Goal: Transaction & Acquisition: Purchase product/service

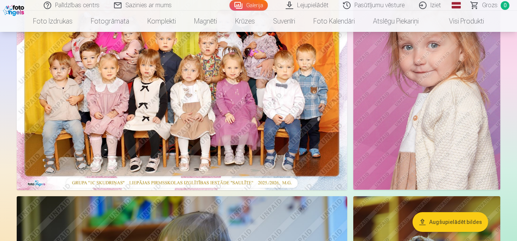
scroll to position [76, 0]
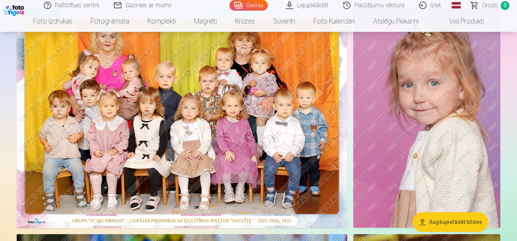
click at [196, 123] on img at bounding box center [182, 118] width 331 height 221
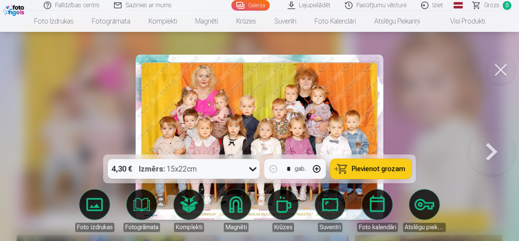
click at [252, 171] on icon at bounding box center [253, 169] width 12 height 12
click at [381, 178] on button "Pievienot grozam" at bounding box center [371, 169] width 81 height 20
click at [498, 70] on button at bounding box center [501, 70] width 30 height 30
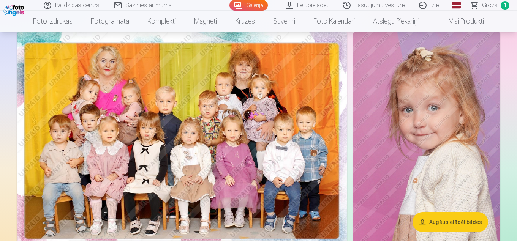
scroll to position [89, 0]
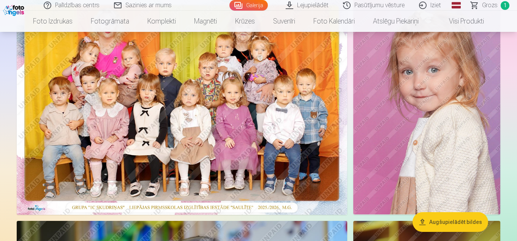
click at [400, 138] on img at bounding box center [427, 104] width 147 height 220
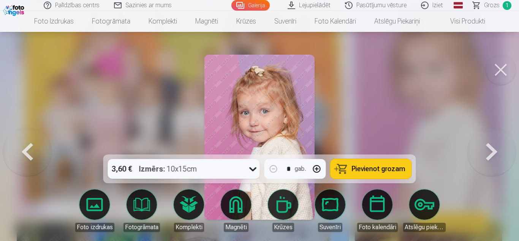
click at [502, 70] on button at bounding box center [501, 70] width 30 height 30
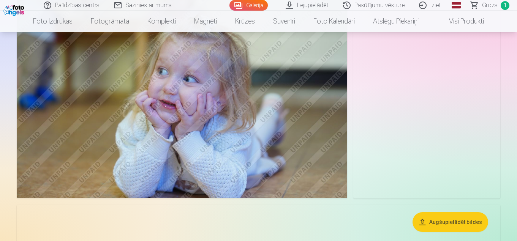
scroll to position [850, 0]
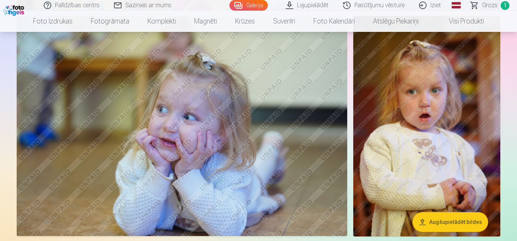
click at [190, 167] on img at bounding box center [182, 126] width 331 height 220
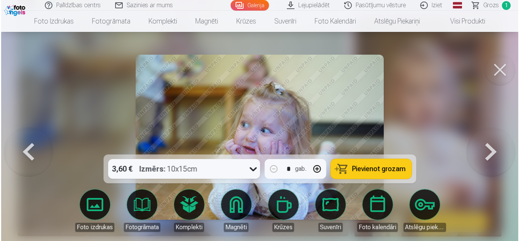
scroll to position [852, 0]
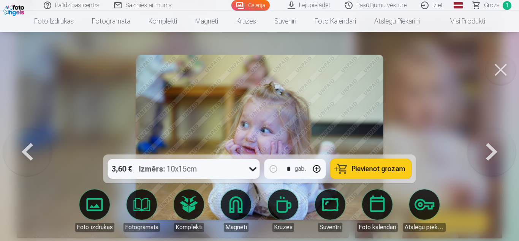
click at [254, 171] on icon at bounding box center [252, 170] width 7 height 4
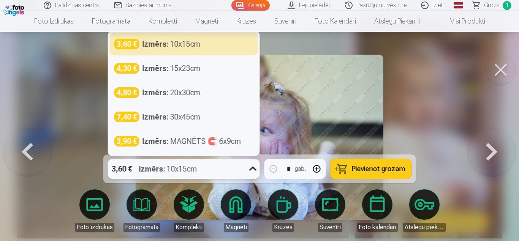
click at [254, 170] on icon at bounding box center [253, 169] width 12 height 12
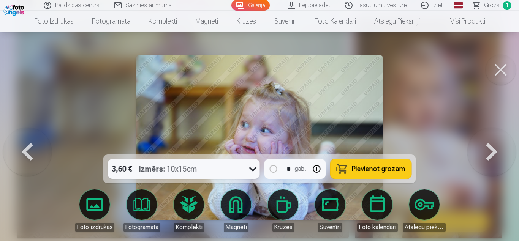
click at [500, 70] on button at bounding box center [501, 70] width 30 height 30
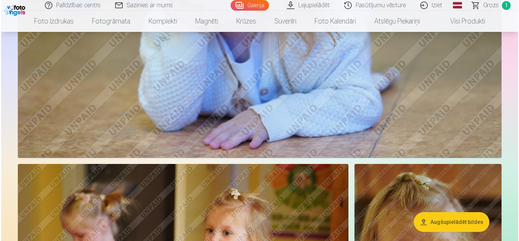
scroll to position [1838, 0]
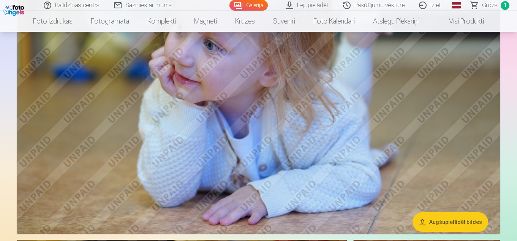
click at [254, 141] on img at bounding box center [259, 72] width 484 height 322
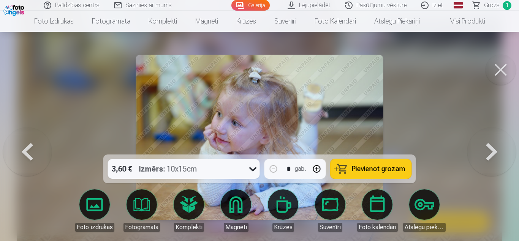
click at [257, 171] on icon at bounding box center [253, 169] width 12 height 12
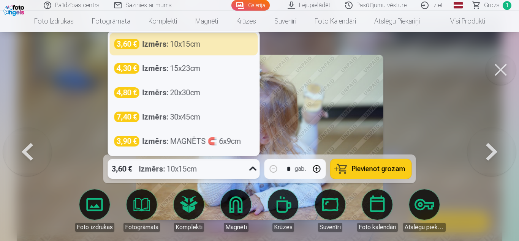
click at [257, 171] on icon at bounding box center [253, 169] width 12 height 12
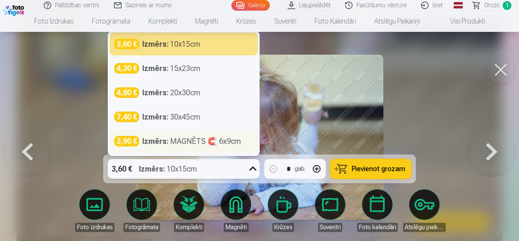
click at [214, 143] on div "Izmērs : MAGNĒTS 🧲 6x9cm" at bounding box center [192, 141] width 99 height 11
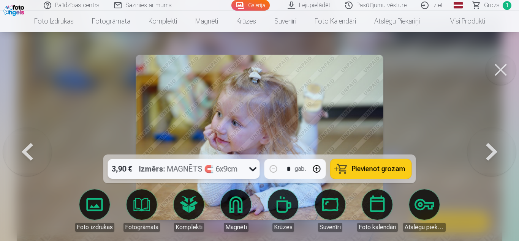
click at [379, 169] on span "Pievienot grozam" at bounding box center [379, 169] width 54 height 7
click at [497, 74] on button at bounding box center [501, 70] width 30 height 30
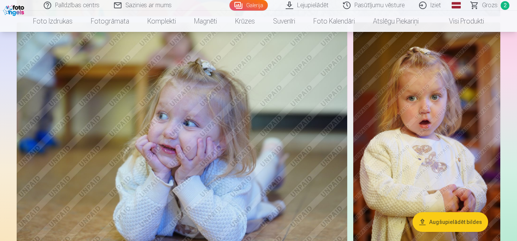
scroll to position [881, 0]
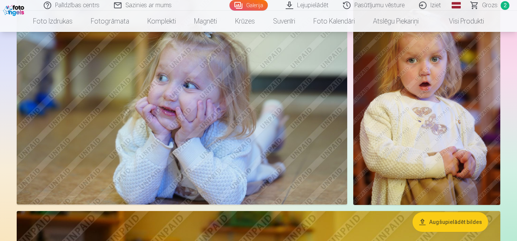
click at [420, 118] on img at bounding box center [427, 94] width 147 height 220
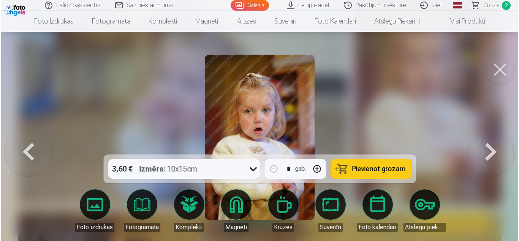
scroll to position [884, 0]
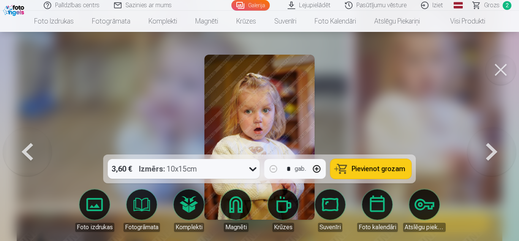
click at [502, 71] on button at bounding box center [501, 70] width 30 height 30
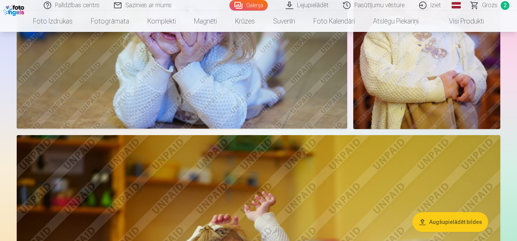
scroll to position [919, 0]
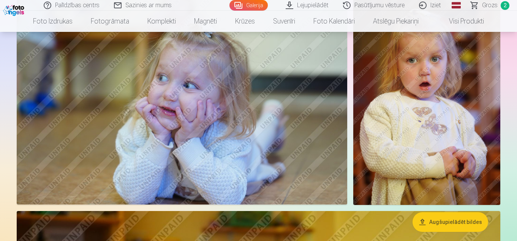
click at [399, 95] on img at bounding box center [427, 94] width 147 height 220
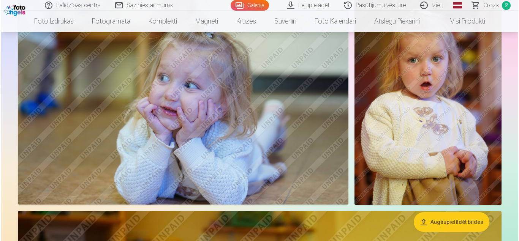
scroll to position [884, 0]
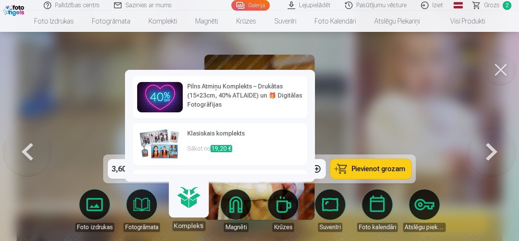
click at [168, 148] on img at bounding box center [160, 144] width 46 height 30
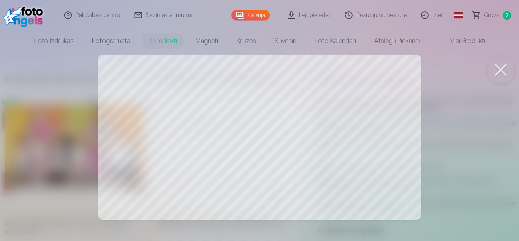
click at [503, 70] on button at bounding box center [501, 70] width 30 height 30
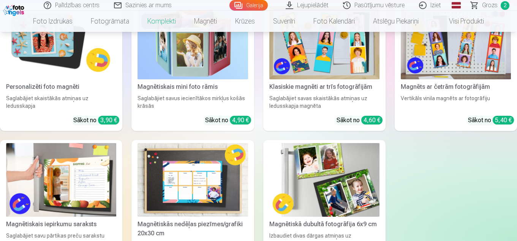
scroll to position [1292, 0]
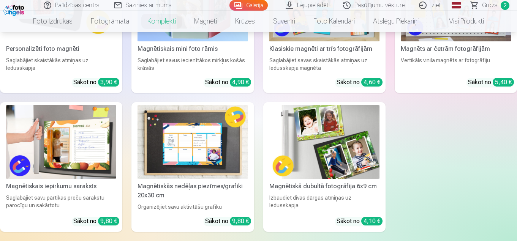
click at [341, 152] on img at bounding box center [325, 142] width 110 height 74
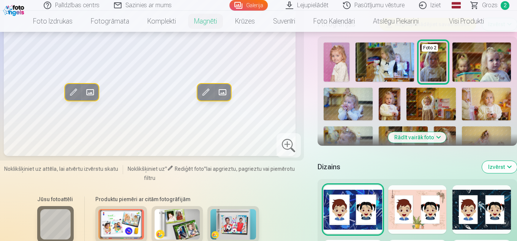
scroll to position [190, 0]
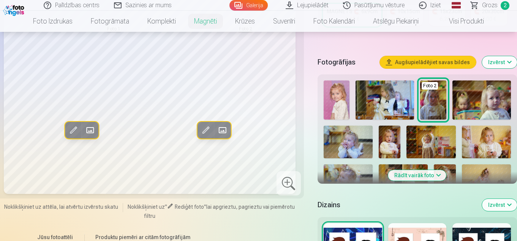
click at [428, 178] on button "Rādīt vairāk foto" at bounding box center [418, 175] width 58 height 11
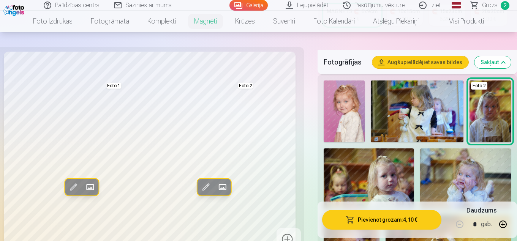
scroll to position [228, 0]
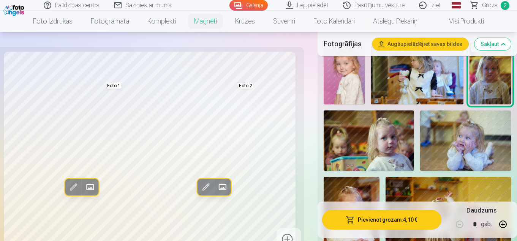
click at [443, 143] on img at bounding box center [465, 141] width 91 height 60
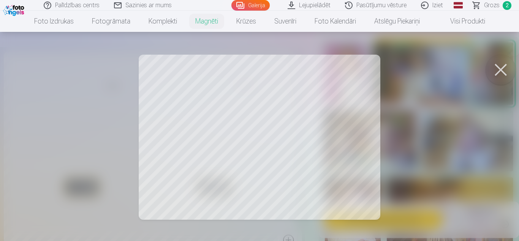
click at [502, 75] on button at bounding box center [501, 70] width 30 height 30
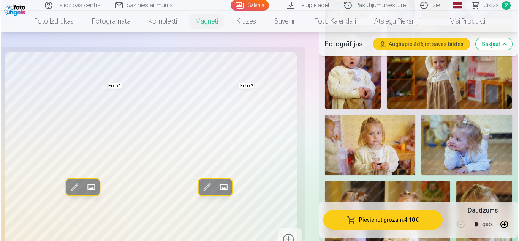
scroll to position [266, 0]
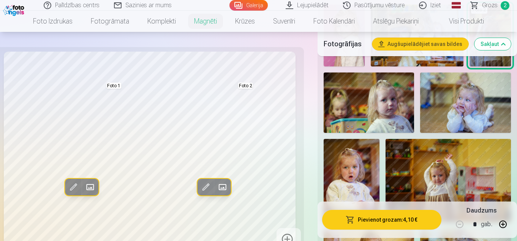
click at [467, 112] on img at bounding box center [465, 103] width 91 height 60
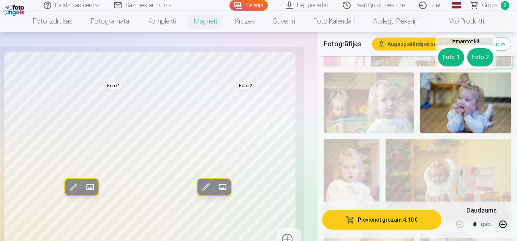
click at [224, 188] on span at bounding box center [223, 188] width 12 height 12
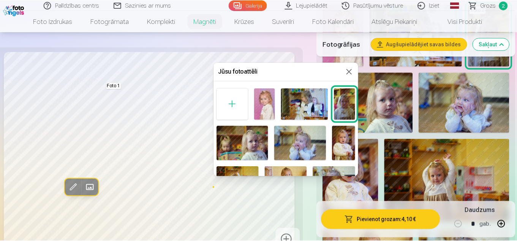
scroll to position [38, 0]
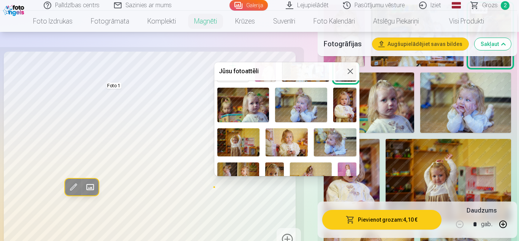
click at [311, 110] on img at bounding box center [301, 105] width 52 height 35
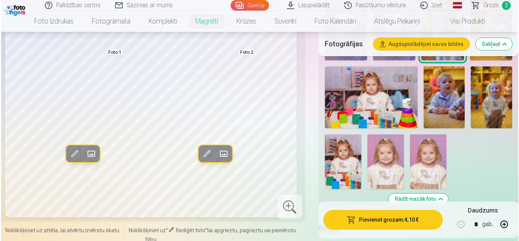
scroll to position [760, 0]
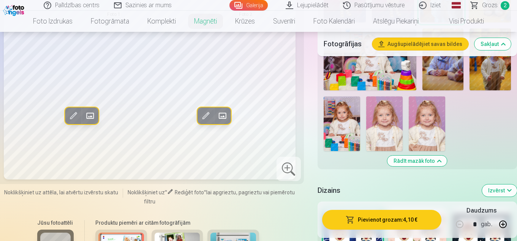
click at [92, 120] on span at bounding box center [90, 116] width 12 height 12
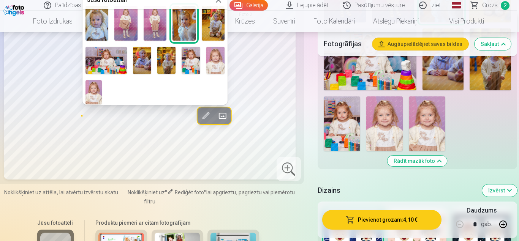
scroll to position [81, 0]
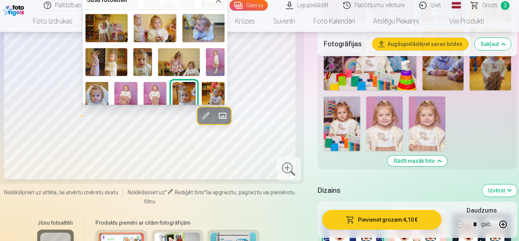
drag, startPoint x: 85, startPoint y: 7, endPoint x: 307, endPoint y: 34, distance: 223.6
click at [216, 1] on button at bounding box center [218, -1] width 9 height 9
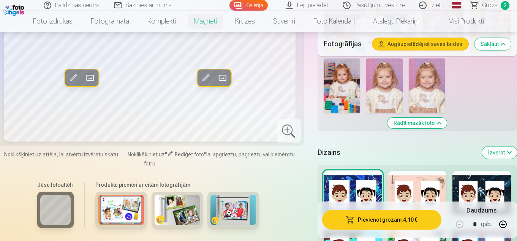
scroll to position [760, 0]
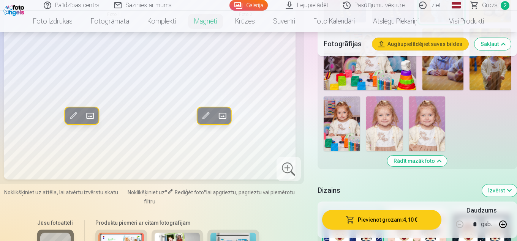
click at [419, 116] on img at bounding box center [427, 124] width 36 height 55
click at [346, 131] on img at bounding box center [342, 124] width 36 height 55
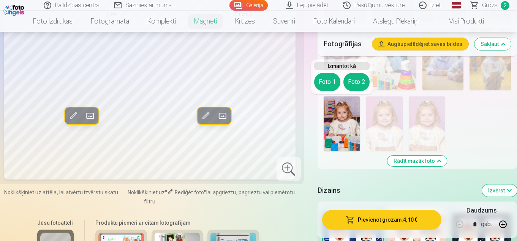
click at [325, 89] on button "Foto 1" at bounding box center [327, 82] width 26 height 18
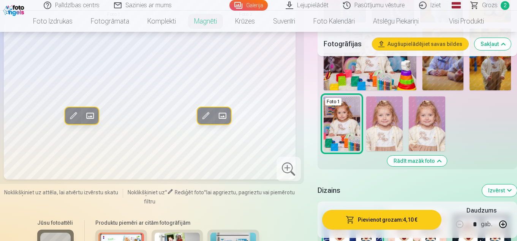
scroll to position [722, 0]
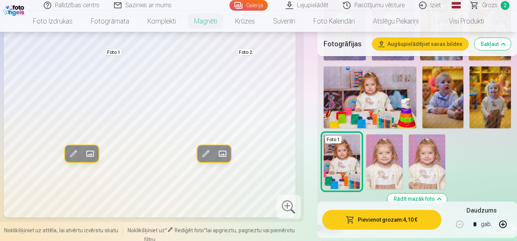
click at [481, 111] on img at bounding box center [490, 98] width 41 height 62
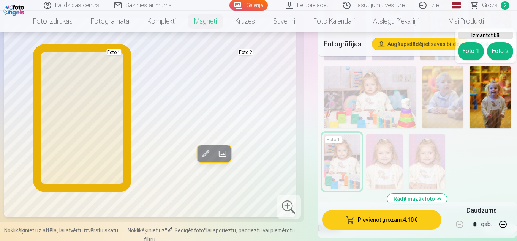
click at [471, 57] on button "Foto 1" at bounding box center [471, 51] width 26 height 18
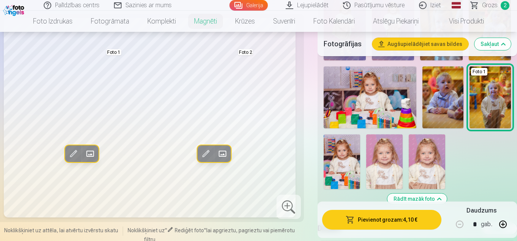
scroll to position [684, 0]
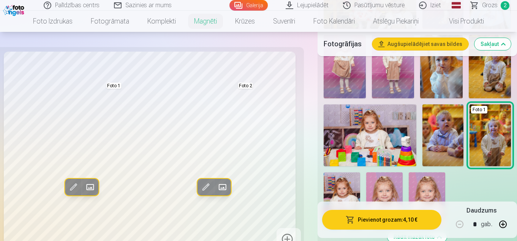
click at [371, 137] on img at bounding box center [370, 136] width 93 height 62
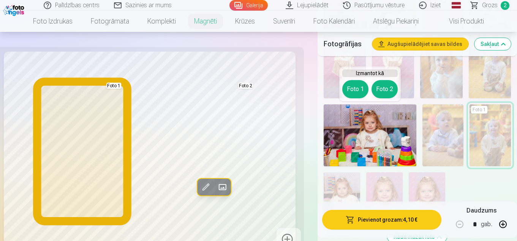
click at [357, 87] on button "Foto 1" at bounding box center [356, 89] width 26 height 18
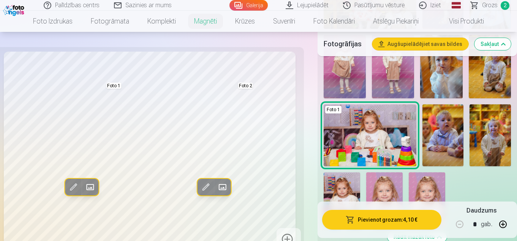
scroll to position [646, 0]
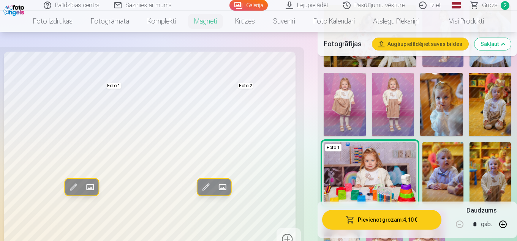
click at [498, 114] on img at bounding box center [490, 104] width 42 height 63
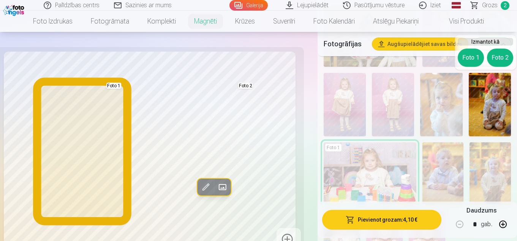
click at [477, 62] on button "Foto 1" at bounding box center [471, 58] width 26 height 18
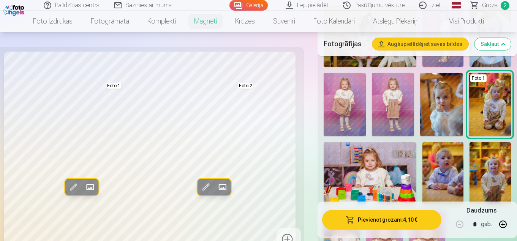
click at [455, 103] on img at bounding box center [441, 104] width 42 height 63
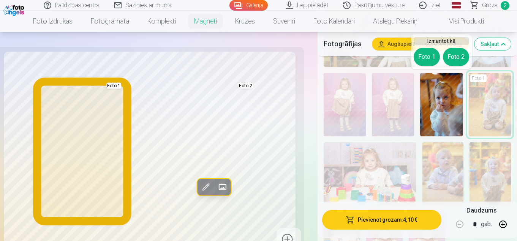
click at [430, 57] on button "Foto 1" at bounding box center [427, 57] width 26 height 18
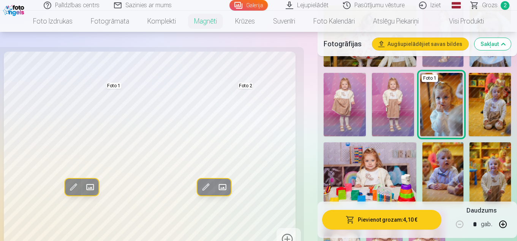
click at [402, 103] on img at bounding box center [393, 104] width 42 height 63
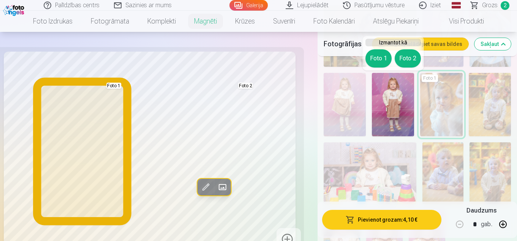
click at [379, 58] on button "Foto 1" at bounding box center [379, 58] width 26 height 18
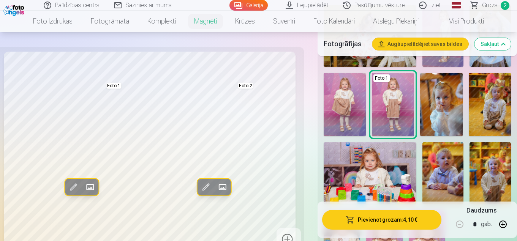
click at [354, 106] on img at bounding box center [345, 104] width 42 height 63
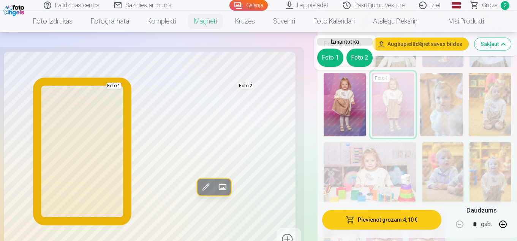
click at [328, 60] on button "Foto 1" at bounding box center [330, 58] width 26 height 18
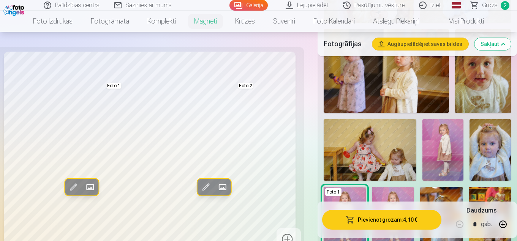
scroll to position [494, 0]
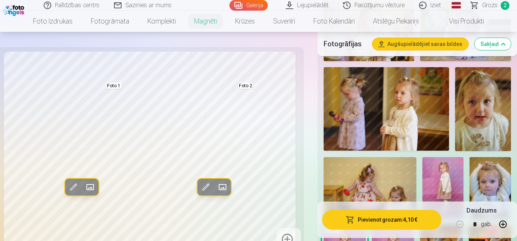
click at [473, 130] on img at bounding box center [483, 109] width 56 height 84
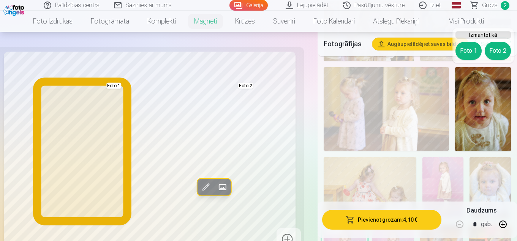
click at [468, 52] on button "Foto 1" at bounding box center [469, 51] width 26 height 18
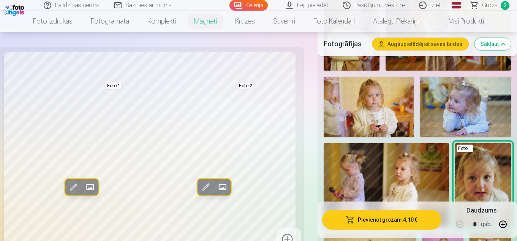
scroll to position [380, 0]
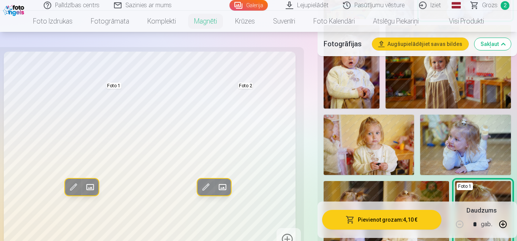
click at [384, 159] on img at bounding box center [369, 145] width 91 height 60
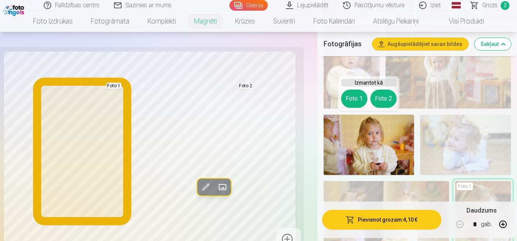
click at [349, 95] on button "Foto 1" at bounding box center [354, 99] width 26 height 18
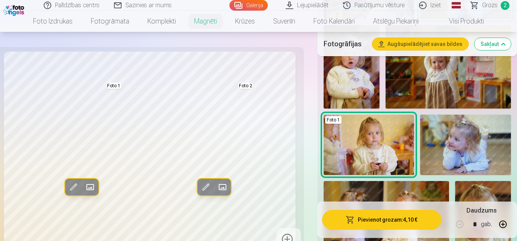
scroll to position [342, 0]
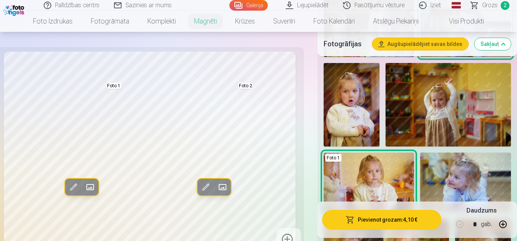
click at [349, 118] on img at bounding box center [352, 105] width 56 height 84
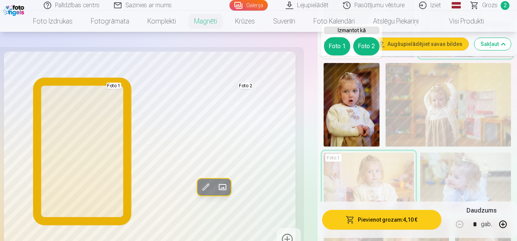
click at [334, 42] on button "Foto 1" at bounding box center [337, 46] width 26 height 18
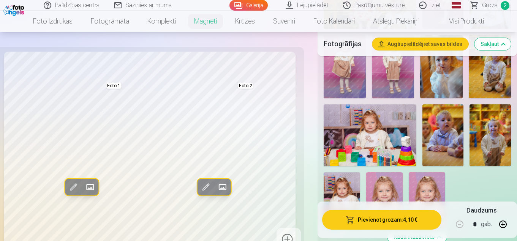
scroll to position [722, 0]
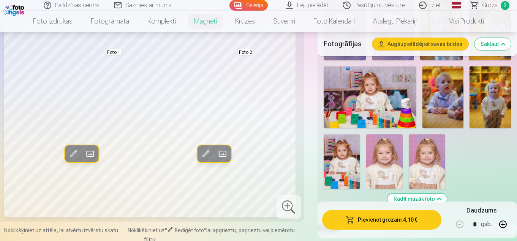
click at [499, 108] on img at bounding box center [490, 98] width 41 height 62
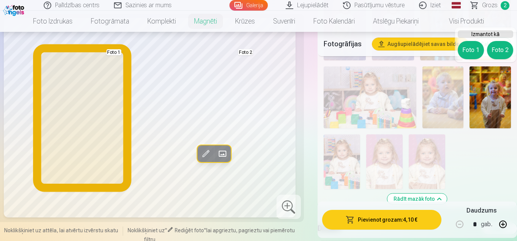
click at [473, 54] on button "Foto 1" at bounding box center [471, 50] width 26 height 18
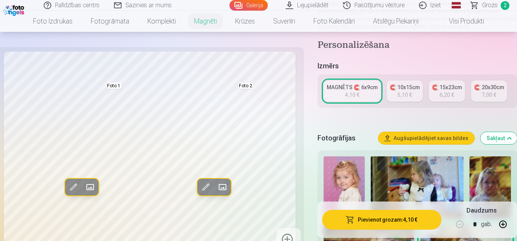
scroll to position [152, 0]
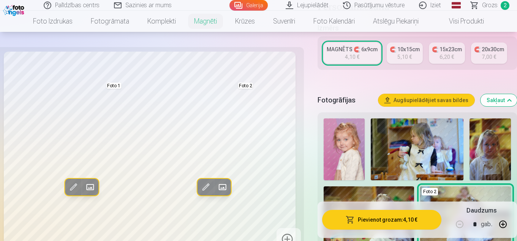
click at [509, 101] on button "Sakļaut" at bounding box center [499, 100] width 36 height 12
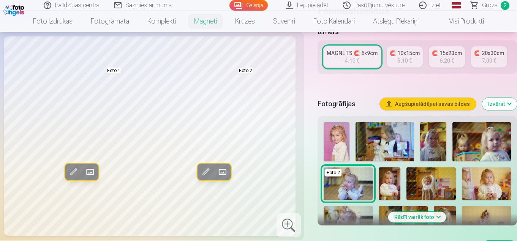
scroll to position [186, 0]
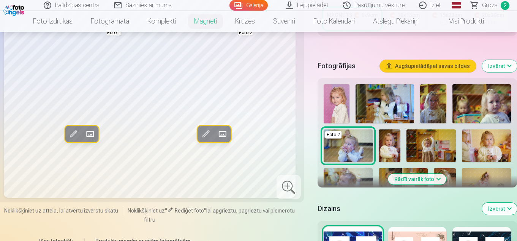
click at [391, 114] on img at bounding box center [385, 103] width 59 height 39
click at [407, 114] on img at bounding box center [385, 103] width 59 height 39
click at [466, 113] on img at bounding box center [482, 103] width 59 height 39
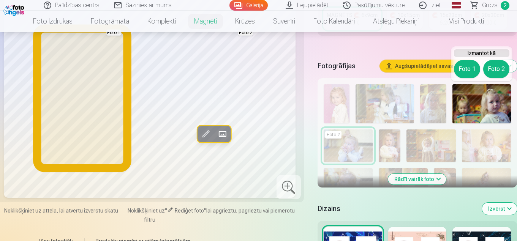
click at [466, 72] on button "Foto 1" at bounding box center [467, 69] width 26 height 18
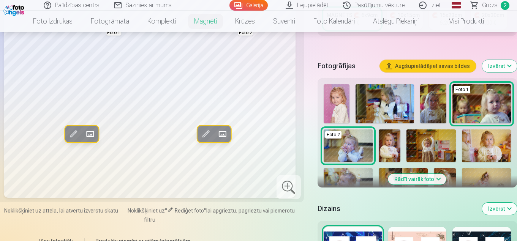
click at [435, 115] on img at bounding box center [433, 103] width 26 height 39
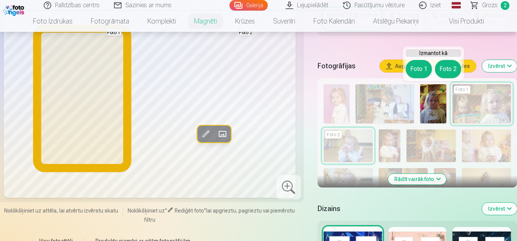
click at [423, 69] on button "Foto 1" at bounding box center [419, 69] width 26 height 18
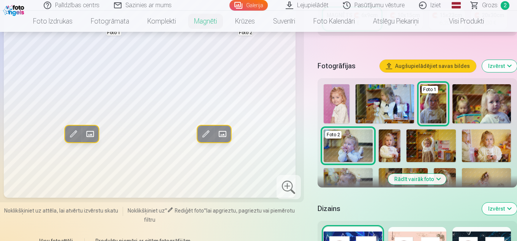
scroll to position [224, 0]
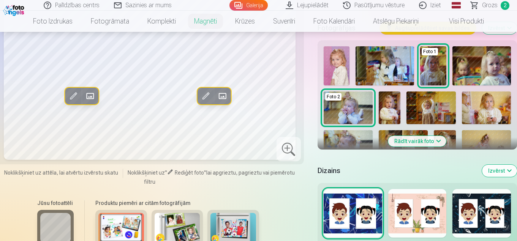
click at [428, 140] on button "Rādīt vairāk foto" at bounding box center [418, 141] width 58 height 11
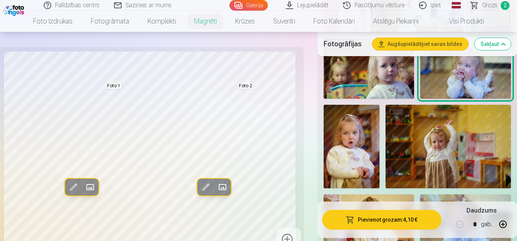
scroll to position [338, 0]
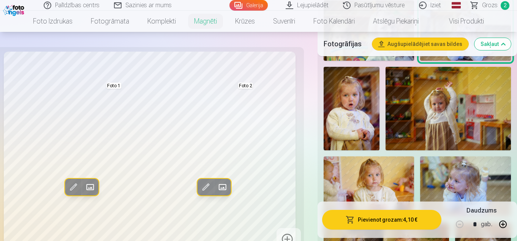
click at [463, 124] on img at bounding box center [448, 109] width 125 height 84
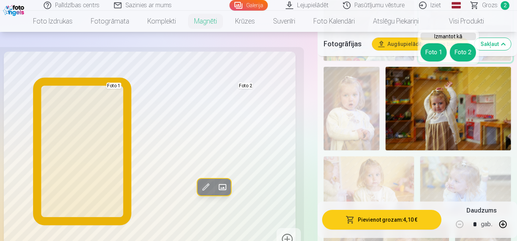
click at [430, 57] on button "Foto 1" at bounding box center [434, 52] width 26 height 18
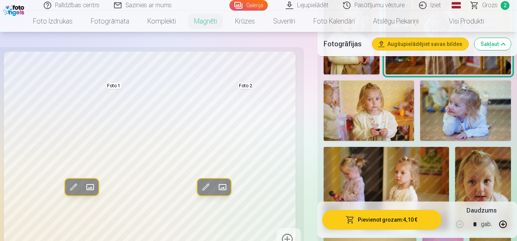
scroll to position [490, 0]
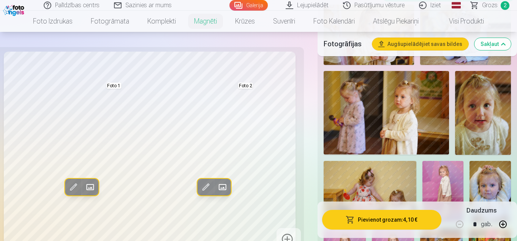
click at [412, 124] on img at bounding box center [386, 113] width 125 height 84
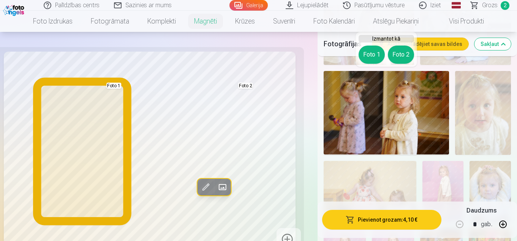
click at [376, 59] on button "Foto 1" at bounding box center [372, 55] width 26 height 18
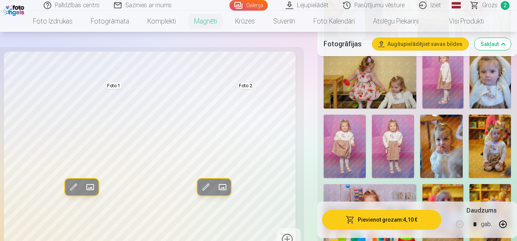
scroll to position [642, 0]
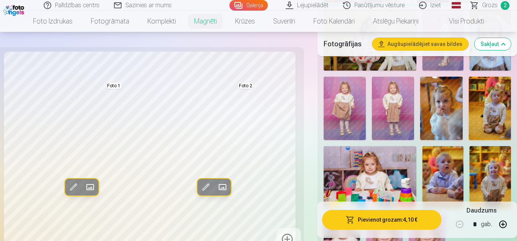
click at [476, 116] on img at bounding box center [490, 108] width 42 height 63
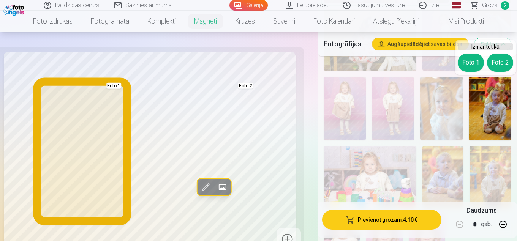
click at [468, 65] on button "Foto 1" at bounding box center [471, 63] width 26 height 18
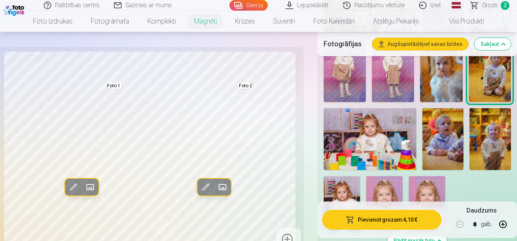
scroll to position [718, 0]
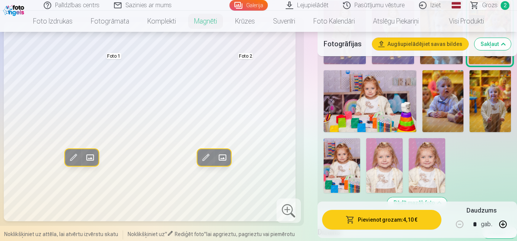
click at [436, 107] on img at bounding box center [443, 101] width 41 height 62
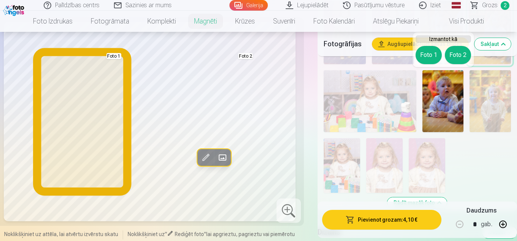
click at [423, 60] on button "Foto 1" at bounding box center [429, 55] width 26 height 18
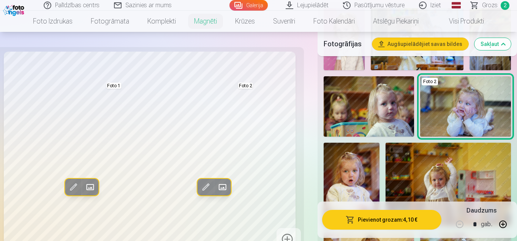
scroll to position [186, 0]
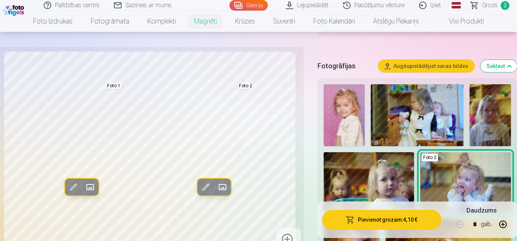
click at [402, 137] on img at bounding box center [417, 115] width 93 height 62
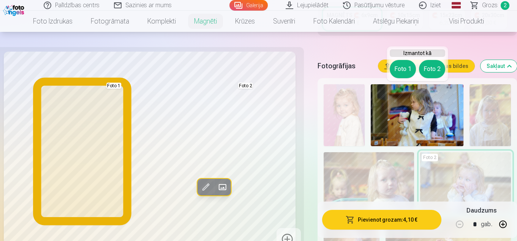
click at [398, 72] on button "Foto 1" at bounding box center [403, 69] width 26 height 18
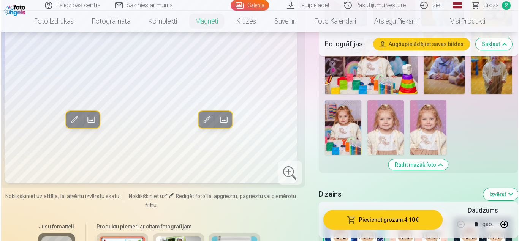
scroll to position [718, 0]
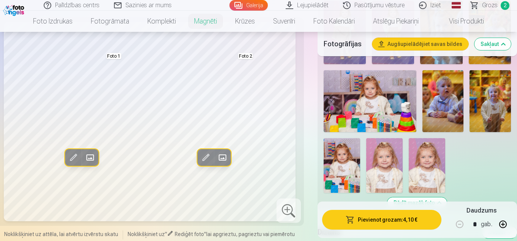
click at [484, 116] on img at bounding box center [490, 101] width 41 height 62
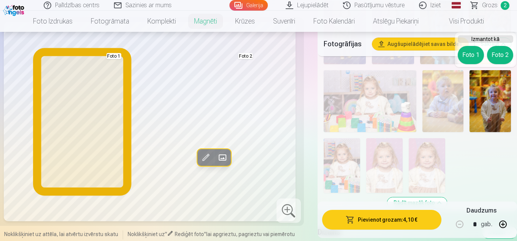
click at [465, 57] on button "Foto 1" at bounding box center [471, 55] width 26 height 18
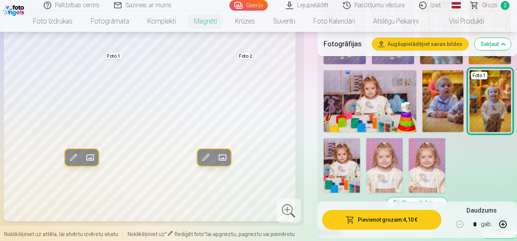
click at [400, 226] on button "Pievienot grozam : 4,10 €" at bounding box center [381, 220] width 119 height 20
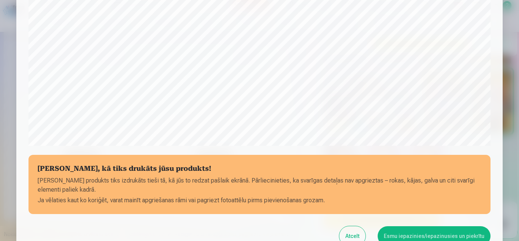
scroll to position [306, 0]
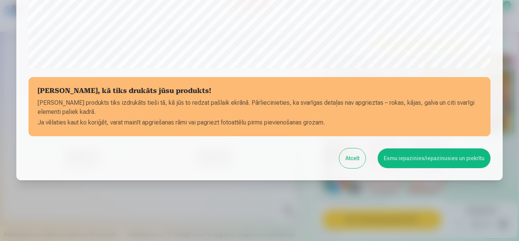
click at [350, 162] on button "Atcelt" at bounding box center [352, 159] width 26 height 20
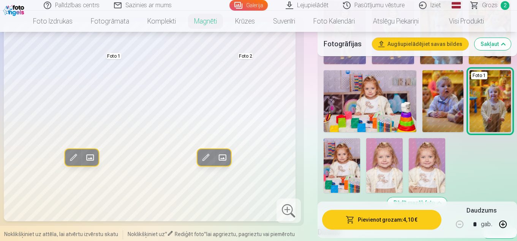
click at [209, 160] on span at bounding box center [206, 158] width 12 height 12
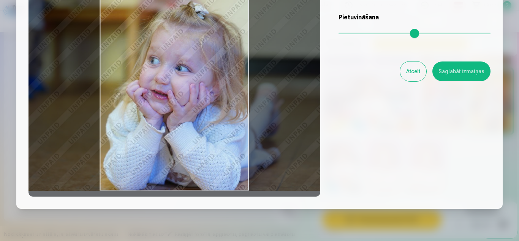
scroll to position [76, 0]
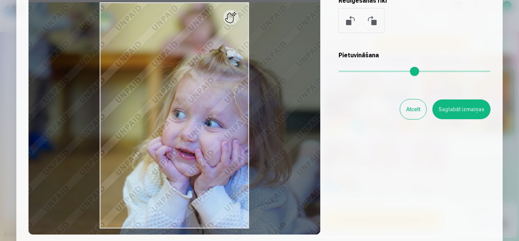
type input "*"
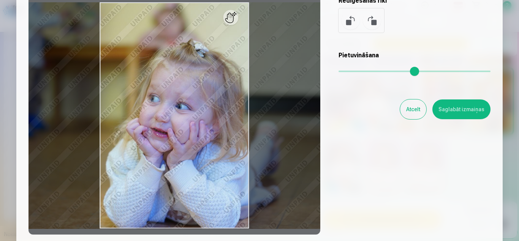
drag, startPoint x: 341, startPoint y: 73, endPoint x: 331, endPoint y: 82, distance: 12.9
click at [339, 72] on input "range" at bounding box center [415, 72] width 152 height 2
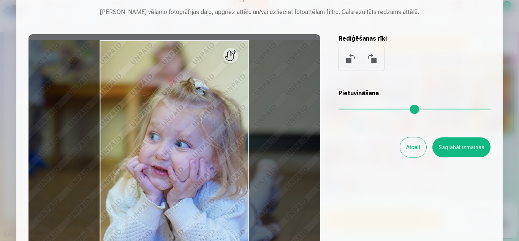
click at [379, 62] on button at bounding box center [372, 58] width 18 height 18
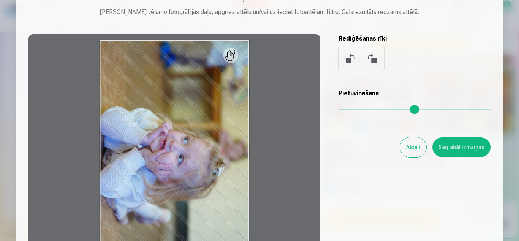
click at [344, 61] on button at bounding box center [351, 58] width 18 height 18
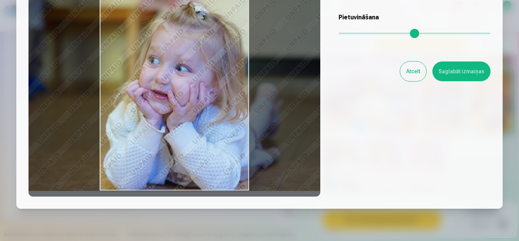
scroll to position [76, 0]
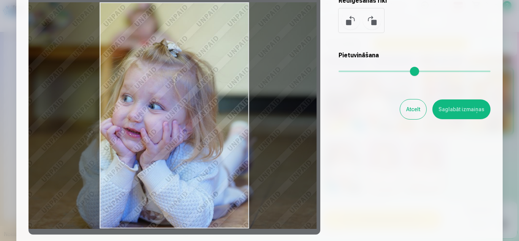
drag, startPoint x: 232, startPoint y: 24, endPoint x: 195, endPoint y: 52, distance: 46.7
click at [195, 52] on div at bounding box center [175, 115] width 292 height 239
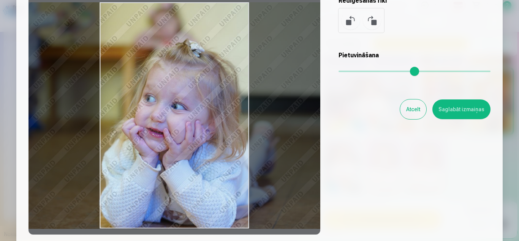
drag, startPoint x: 192, startPoint y: 70, endPoint x: 225, endPoint y: 90, distance: 38.9
click at [225, 90] on div at bounding box center [175, 115] width 292 height 239
click at [448, 109] on button "Saglabāt izmaiņas" at bounding box center [462, 110] width 58 height 20
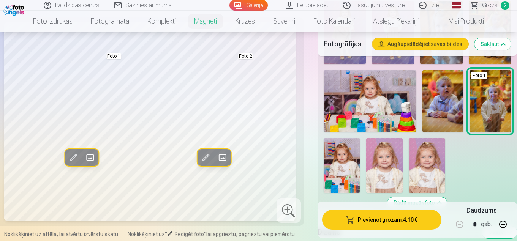
click at [86, 157] on span at bounding box center [90, 158] width 12 height 12
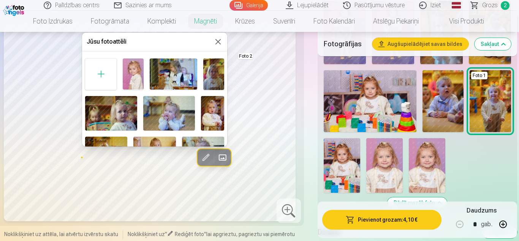
click at [216, 41] on button at bounding box center [218, 41] width 9 height 9
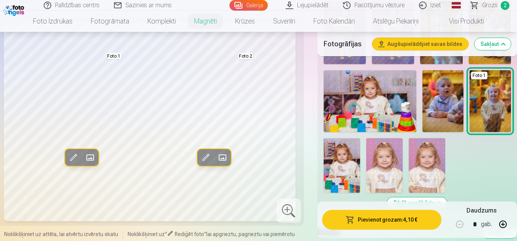
click at [74, 159] on span at bounding box center [74, 158] width 12 height 12
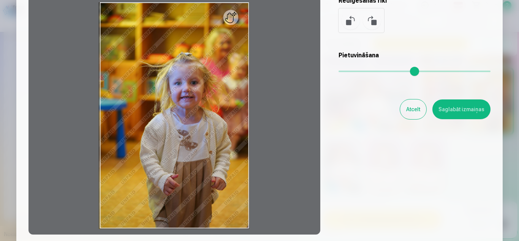
scroll to position [114, 0]
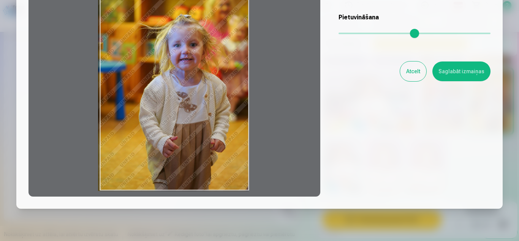
drag, startPoint x: 211, startPoint y: 121, endPoint x: 207, endPoint y: 92, distance: 29.5
click at [207, 92] on div at bounding box center [175, 77] width 292 height 239
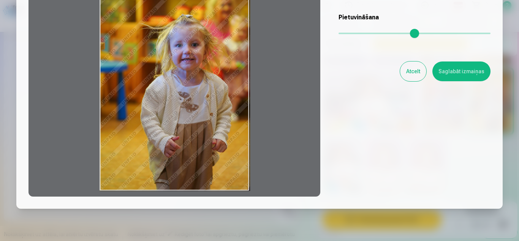
drag, startPoint x: 277, startPoint y: 128, endPoint x: 278, endPoint y: 152, distance: 23.2
click at [278, 152] on div at bounding box center [175, 77] width 292 height 239
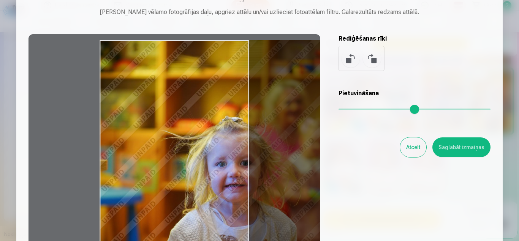
drag, startPoint x: 340, startPoint y: 109, endPoint x: 350, endPoint y: 111, distance: 10.1
click at [350, 110] on input "range" at bounding box center [415, 110] width 152 height 2
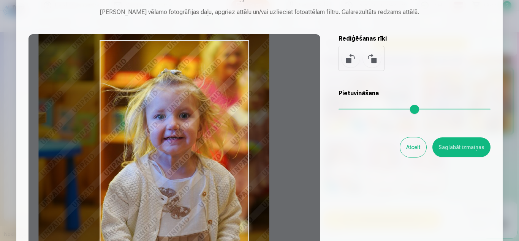
drag, startPoint x: 198, startPoint y: 144, endPoint x: 137, endPoint y: 97, distance: 77.5
click at [137, 97] on div at bounding box center [175, 153] width 292 height 239
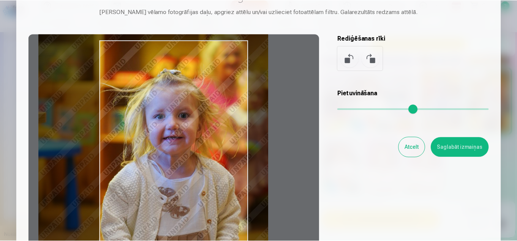
scroll to position [76, 0]
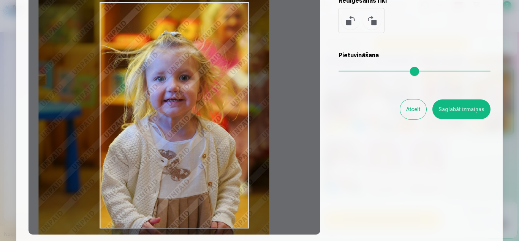
drag, startPoint x: 350, startPoint y: 73, endPoint x: 308, endPoint y: 82, distance: 42.3
type input "*"
click at [339, 72] on input "range" at bounding box center [415, 72] width 152 height 2
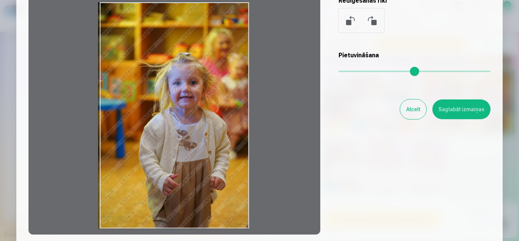
click at [443, 113] on button "Saglabāt izmaiņas" at bounding box center [462, 110] width 58 height 20
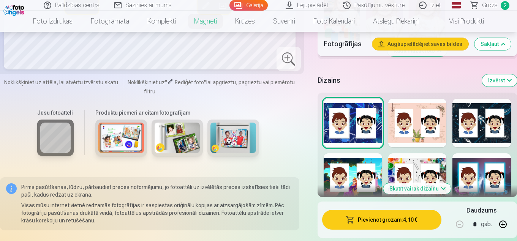
scroll to position [909, 0]
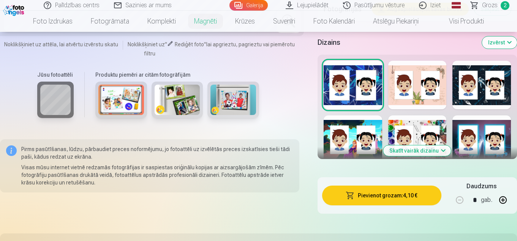
click at [429, 153] on button "Skatīt vairāk dizainu" at bounding box center [418, 151] width 68 height 11
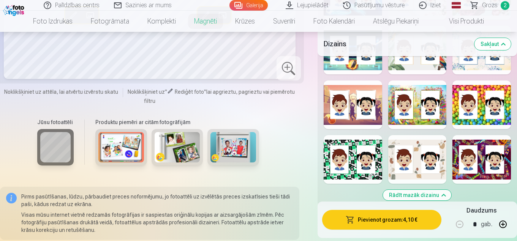
scroll to position [1289, 0]
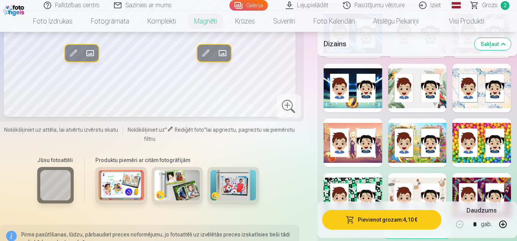
click at [381, 157] on div at bounding box center [353, 143] width 59 height 49
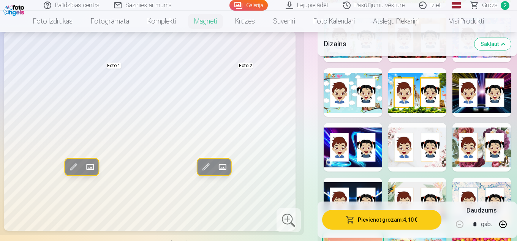
scroll to position [1137, 0]
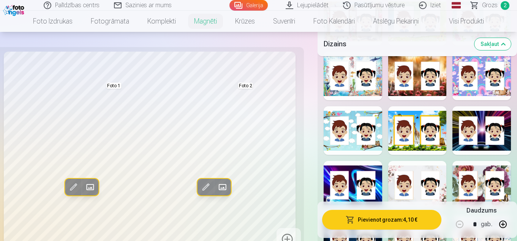
click at [379, 149] on div at bounding box center [353, 130] width 59 height 49
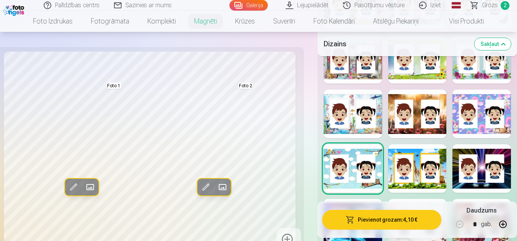
click at [422, 132] on div at bounding box center [418, 114] width 59 height 49
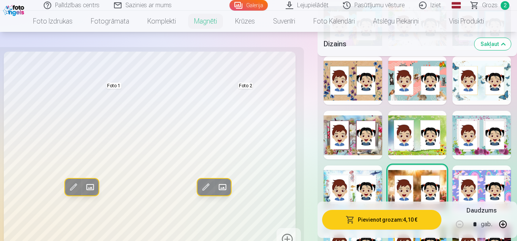
scroll to position [985, 0]
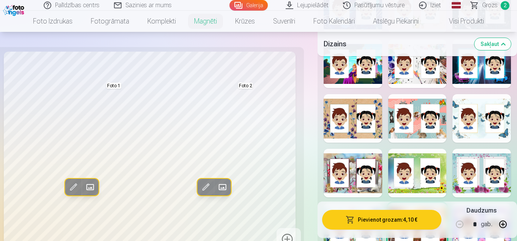
click at [458, 136] on div at bounding box center [482, 118] width 59 height 49
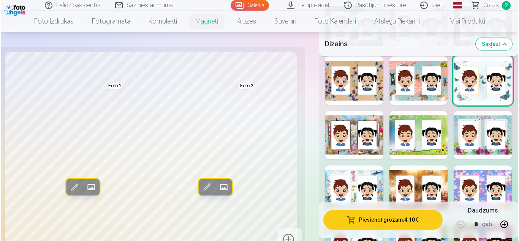
scroll to position [1061, 0]
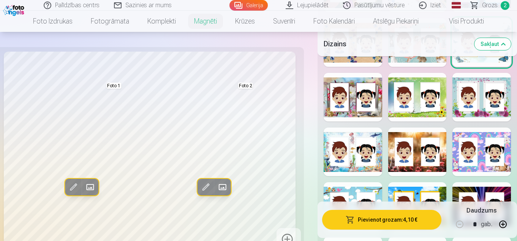
click at [390, 219] on button "Pievienot grozam : 4,10 €" at bounding box center [381, 220] width 119 height 20
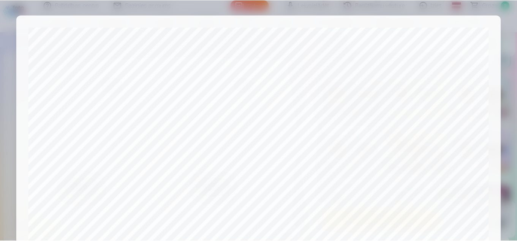
scroll to position [306, 0]
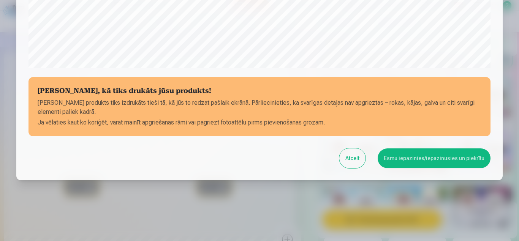
click at [427, 160] on button "Esmu iepazinies/iepazinusies un piekrītu" at bounding box center [434, 159] width 113 height 20
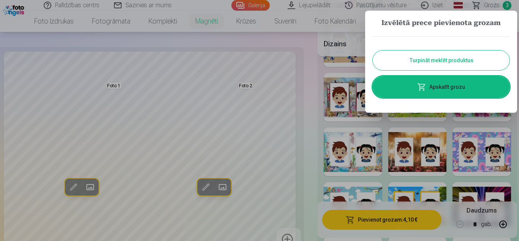
click at [439, 62] on button "Turpināt meklēt produktus" at bounding box center [441, 61] width 137 height 20
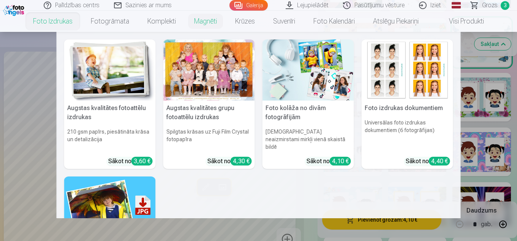
click at [54, 20] on link "Foto izdrukas" at bounding box center [53, 21] width 58 height 21
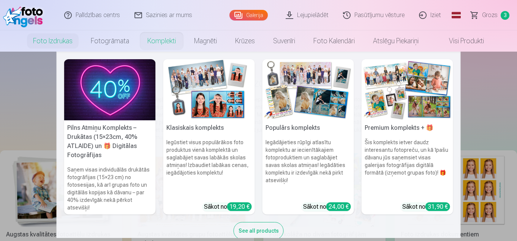
click at [162, 42] on link "Komplekti" at bounding box center [161, 40] width 47 height 21
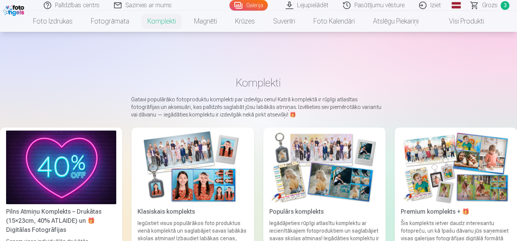
scroll to position [76, 0]
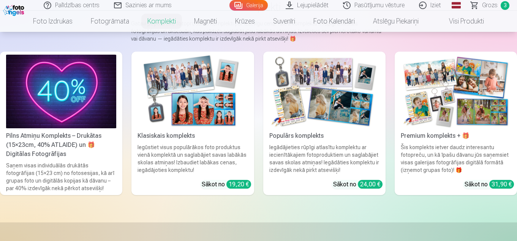
click at [305, 119] on img at bounding box center [325, 92] width 110 height 74
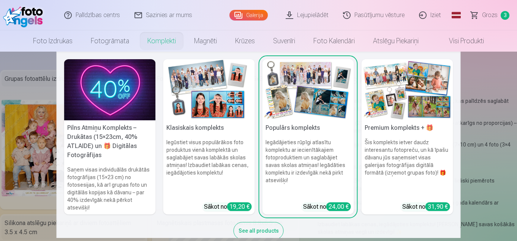
click at [207, 98] on img at bounding box center [209, 89] width 92 height 61
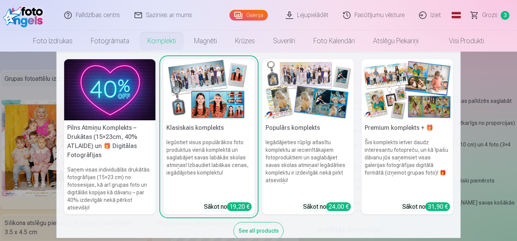
click at [209, 206] on div "Sākot no 19,20 €" at bounding box center [228, 207] width 48 height 9
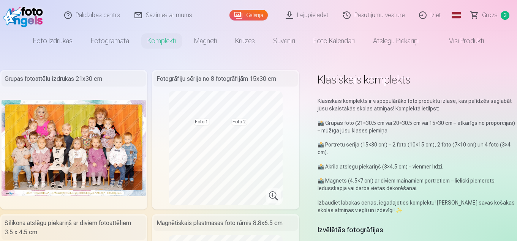
click at [163, 37] on link "Komplekti" at bounding box center [161, 40] width 47 height 21
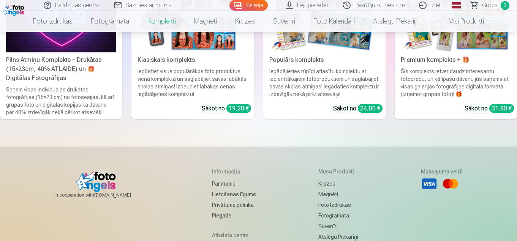
scroll to position [114, 0]
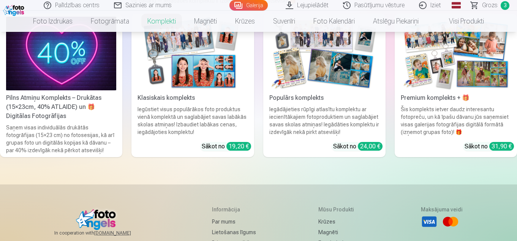
click at [195, 75] on img at bounding box center [193, 54] width 110 height 74
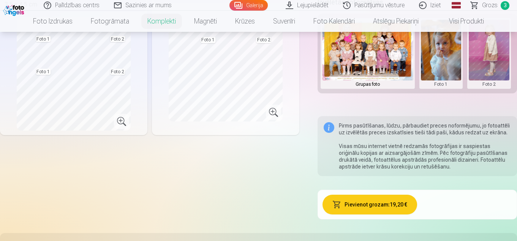
scroll to position [152, 0]
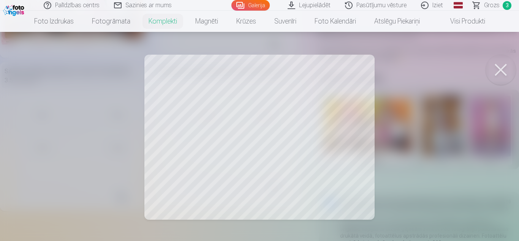
click at [157, 67] on div at bounding box center [259, 120] width 519 height 241
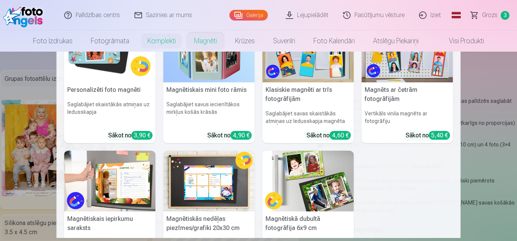
scroll to position [0, 0]
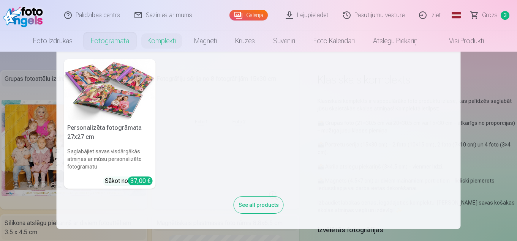
click at [117, 78] on img at bounding box center [110, 89] width 92 height 61
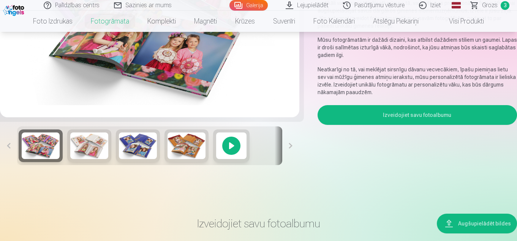
scroll to position [190, 0]
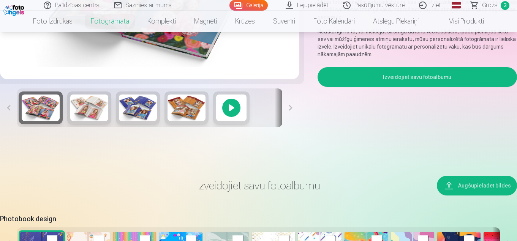
click at [230, 111] on div at bounding box center [231, 108] width 36 height 33
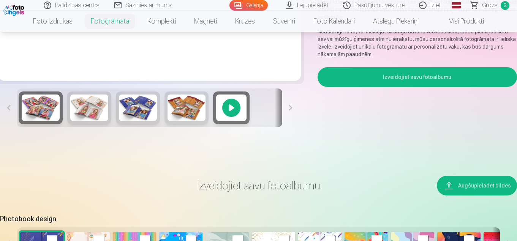
scroll to position [38, 0]
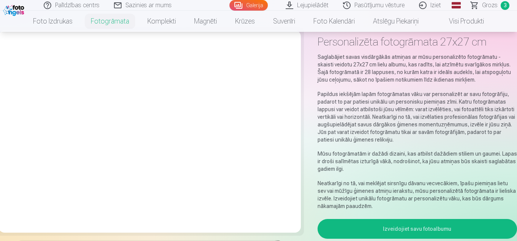
click at [308, 177] on div "Personalizēta fotogrāmata 27x27 cm Saglabājiet savas visdārgākās atmiņas ar mūs…" at bounding box center [258, 162] width 517 height 260
click at [257, 3] on link "Galerija" at bounding box center [249, 5] width 38 height 11
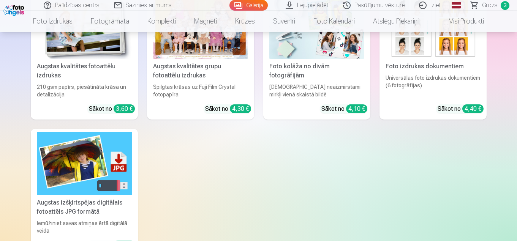
scroll to position [3839, 0]
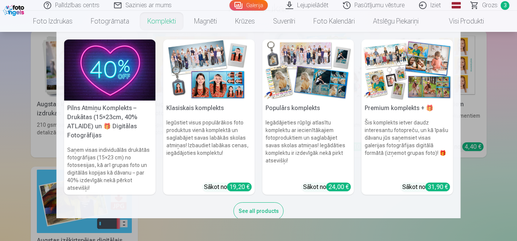
click at [402, 96] on img at bounding box center [408, 70] width 92 height 61
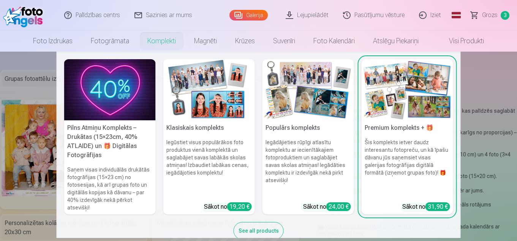
click at [109, 199] on h6 "Saņem visas individuālās drukātās fotogrāfijas (15×23 cm) no fotosesijas, kā ar…" at bounding box center [110, 189] width 92 height 52
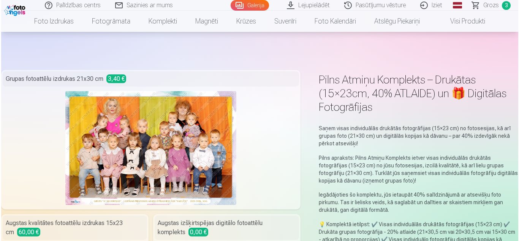
scroll to position [190, 0]
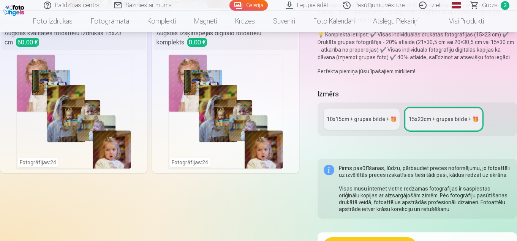
click at [210, 120] on div "Fotogrāfijas : 24" at bounding box center [226, 112] width 114 height 114
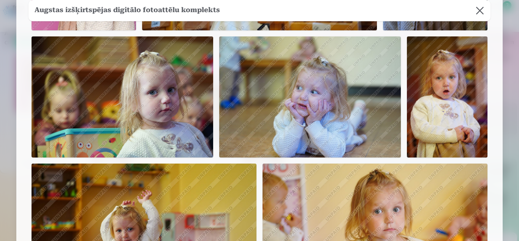
click at [435, 104] on img at bounding box center [447, 96] width 81 height 121
click at [418, 113] on img at bounding box center [447, 96] width 81 height 121
click at [485, 10] on button at bounding box center [479, 10] width 21 height 21
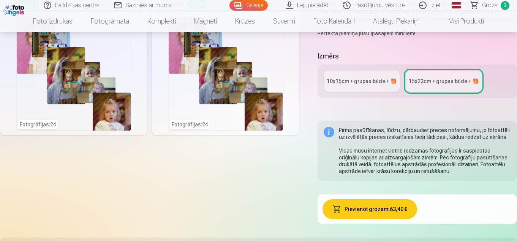
scroll to position [38, 0]
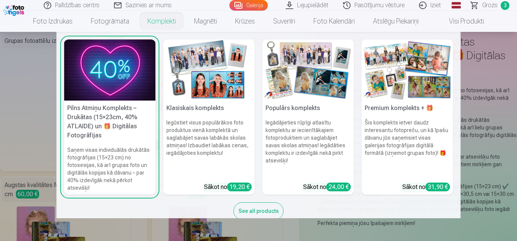
click at [211, 85] on img at bounding box center [209, 70] width 92 height 61
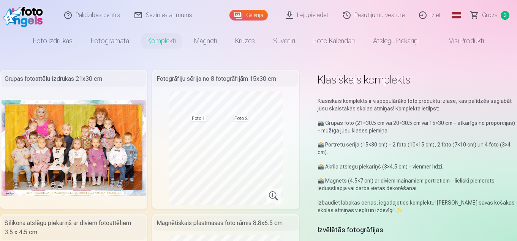
scroll to position [38, 0]
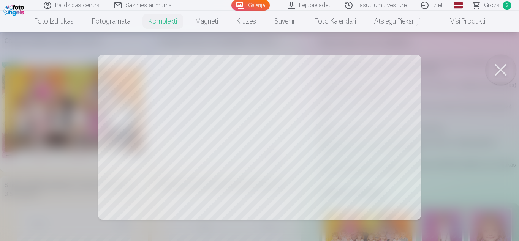
drag, startPoint x: 497, startPoint y: 68, endPoint x: 431, endPoint y: 115, distance: 80.7
click at [498, 68] on button at bounding box center [501, 70] width 30 height 30
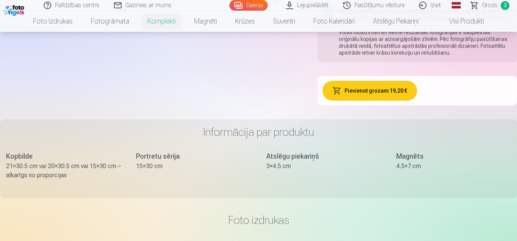
scroll to position [152, 0]
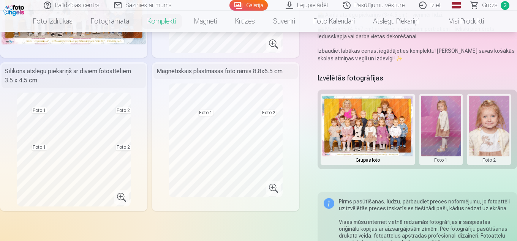
drag, startPoint x: 420, startPoint y: 129, endPoint x: 442, endPoint y: 133, distance: 22.4
click at [425, 128] on div "Foto 1" at bounding box center [442, 129] width 44 height 71
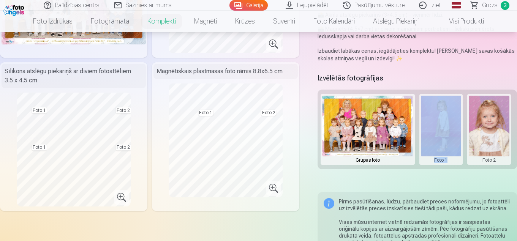
drag, startPoint x: 473, startPoint y: 132, endPoint x: 494, endPoint y: 133, distance: 20.9
click at [482, 132] on button at bounding box center [489, 130] width 41 height 68
click at [465, 129] on button "Nomainiet foto" at bounding box center [485, 129] width 62 height 21
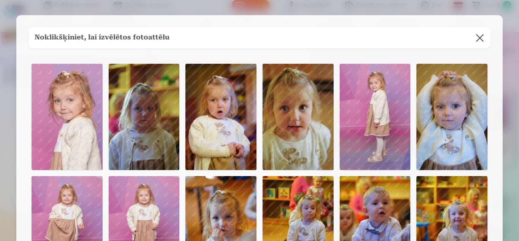
click at [479, 39] on button at bounding box center [479, 37] width 21 height 21
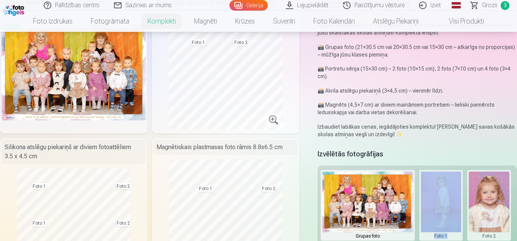
scroll to position [38, 0]
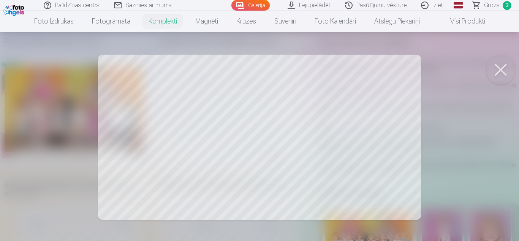
click at [503, 70] on button at bounding box center [501, 70] width 30 height 30
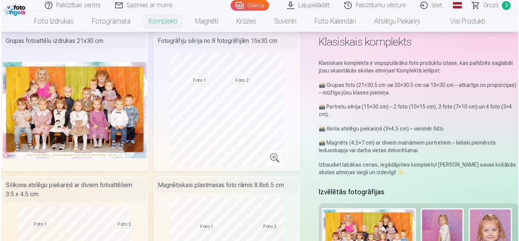
scroll to position [114, 0]
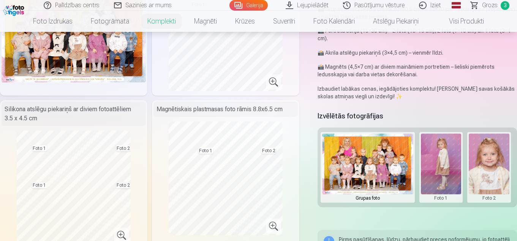
click at [443, 169] on button at bounding box center [441, 168] width 41 height 68
click at [441, 170] on button "Nomainiet foto" at bounding box center [442, 167] width 62 height 21
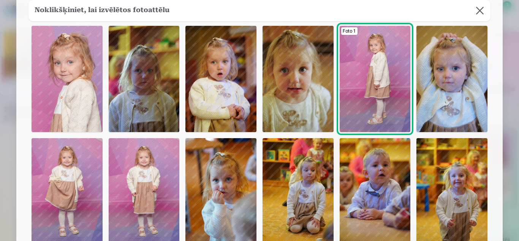
scroll to position [152, 0]
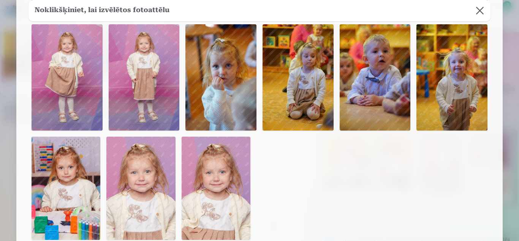
click at [63, 171] on img at bounding box center [66, 188] width 69 height 103
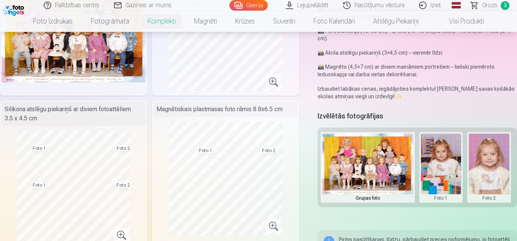
click at [488, 176] on button at bounding box center [489, 168] width 41 height 68
click at [488, 173] on button "Nomainiet foto" at bounding box center [485, 167] width 62 height 21
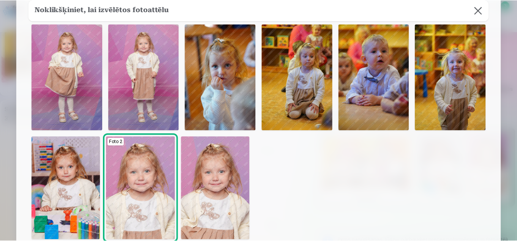
scroll to position [114, 0]
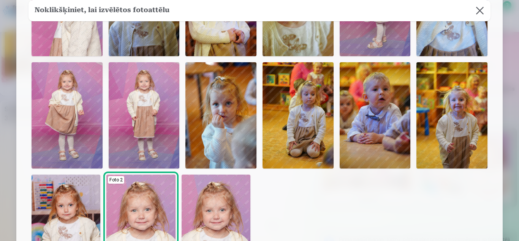
click at [152, 117] on img at bounding box center [144, 115] width 71 height 106
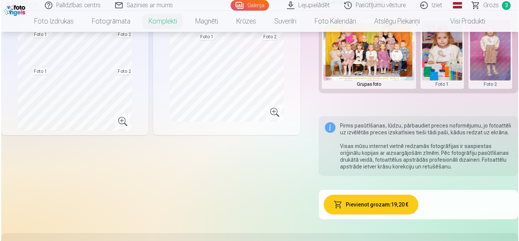
scroll to position [152, 0]
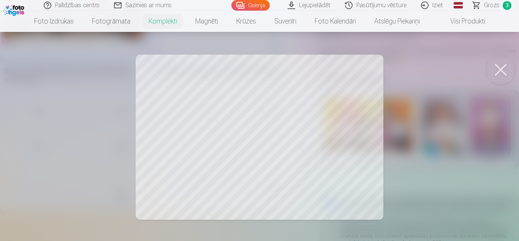
click at [499, 70] on button at bounding box center [501, 70] width 30 height 30
click at [502, 66] on button at bounding box center [501, 70] width 30 height 30
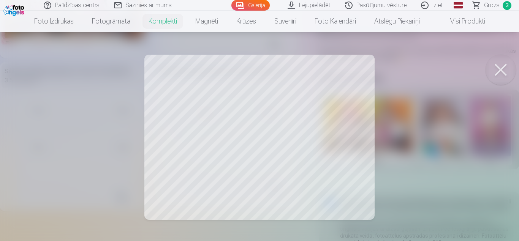
click at [501, 68] on button at bounding box center [501, 70] width 30 height 30
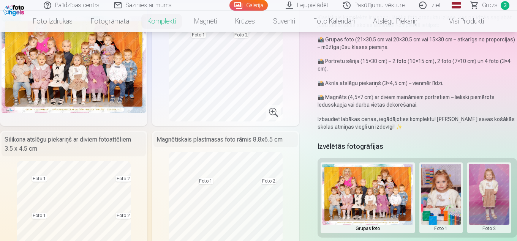
scroll to position [46, 0]
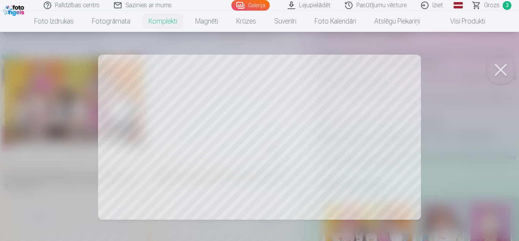
click at [498, 67] on button at bounding box center [501, 70] width 30 height 30
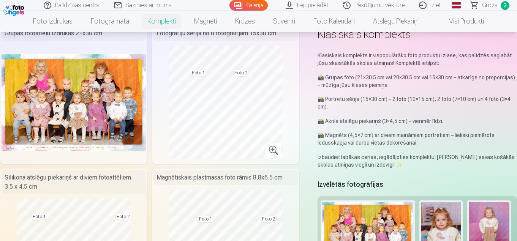
click at [496, 4] on span "Grozs" at bounding box center [490, 5] width 16 height 9
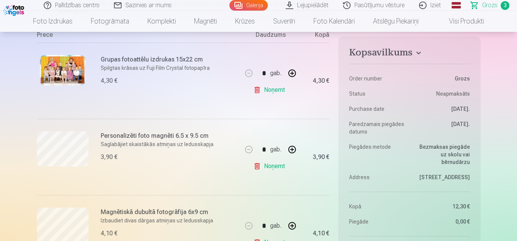
scroll to position [190, 0]
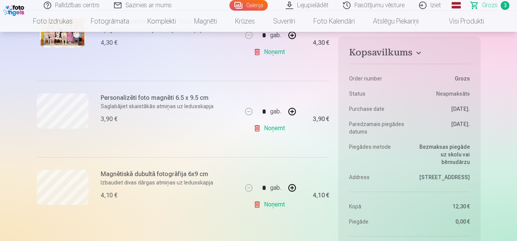
click at [276, 128] on link "Noņemt" at bounding box center [271, 128] width 35 height 15
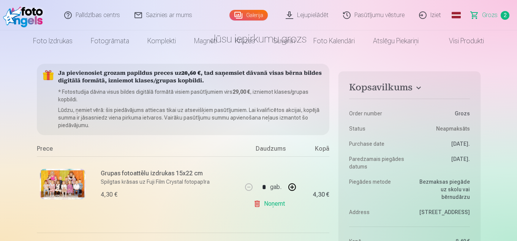
scroll to position [0, 0]
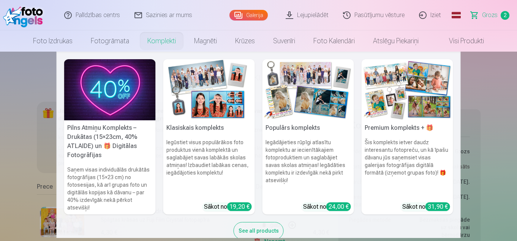
click at [205, 87] on img at bounding box center [209, 89] width 92 height 61
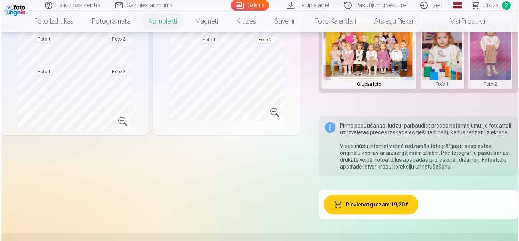
scroll to position [152, 0]
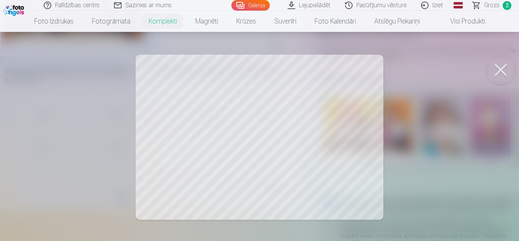
click at [260, 133] on div at bounding box center [259, 120] width 519 height 241
click at [506, 69] on button at bounding box center [501, 70] width 30 height 30
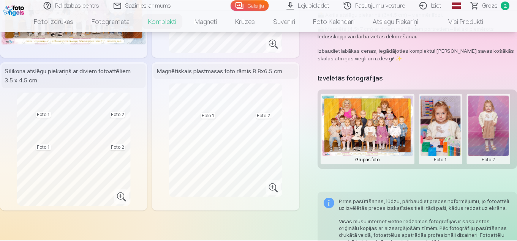
scroll to position [160, 0]
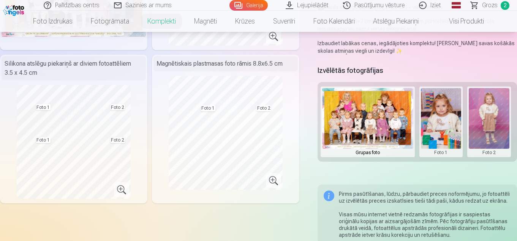
click at [490, 122] on button at bounding box center [489, 122] width 41 height 68
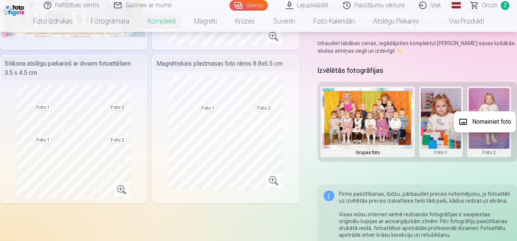
click at [490, 121] on button "Nomainiet foto" at bounding box center [485, 121] width 62 height 21
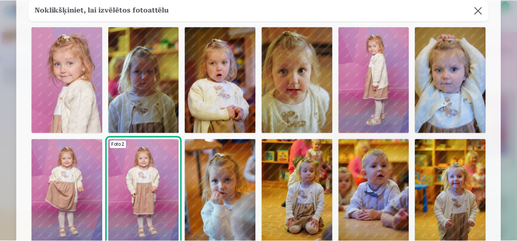
scroll to position [75, 0]
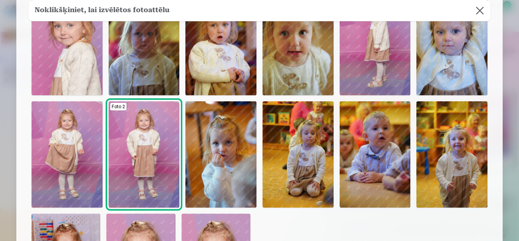
click at [458, 147] on img at bounding box center [452, 154] width 71 height 106
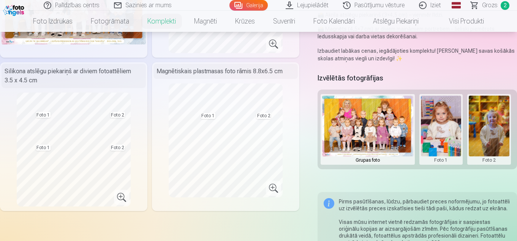
scroll to position [38, 0]
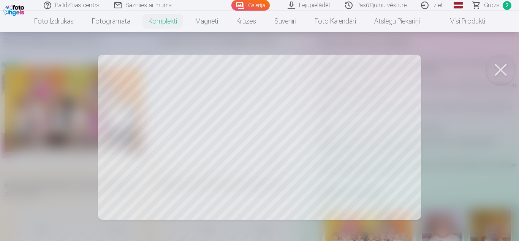
click at [251, 112] on div at bounding box center [259, 120] width 519 height 241
click at [501, 68] on button at bounding box center [501, 70] width 30 height 30
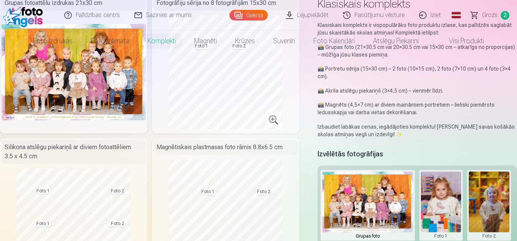
scroll to position [0, 0]
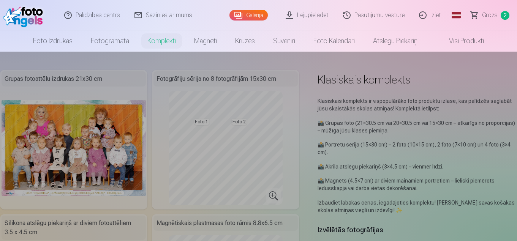
click at [33, 40] on link "Foto izdrukas" at bounding box center [53, 40] width 58 height 21
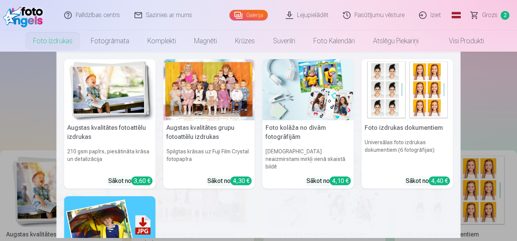
click at [22, 101] on nav "Augstas kvalitātes fotoattēlu izdrukas 210 gsm papīrs, piesātināta krāsa un det…" at bounding box center [258, 145] width 517 height 187
click at [105, 103] on img at bounding box center [110, 89] width 92 height 61
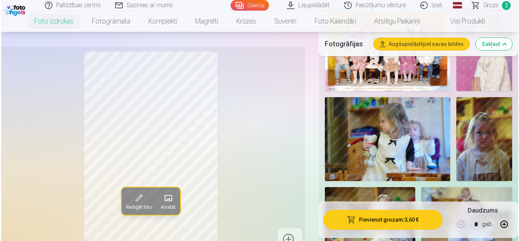
scroll to position [418, 0]
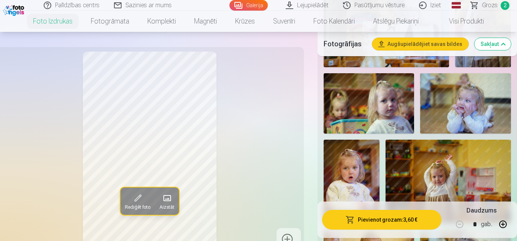
click at [447, 125] on img at bounding box center [465, 103] width 91 height 60
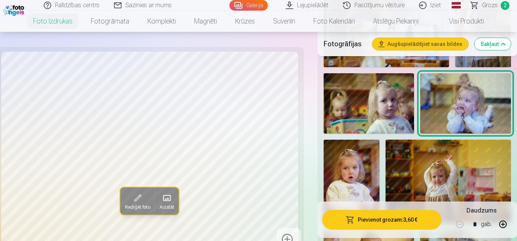
click at [132, 203] on span at bounding box center [138, 198] width 12 height 12
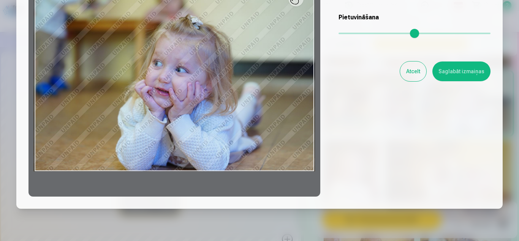
scroll to position [143, 0]
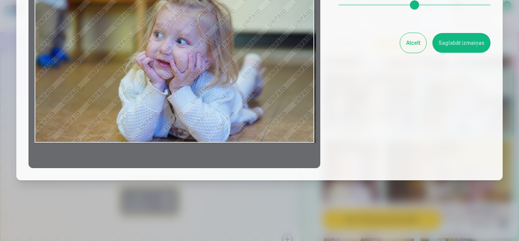
drag, startPoint x: 295, startPoint y: 117, endPoint x: 301, endPoint y: 147, distance: 30.7
click at [301, 147] on div at bounding box center [175, 49] width 292 height 239
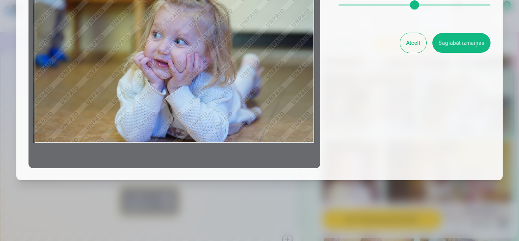
drag, startPoint x: 305, startPoint y: 136, endPoint x: 300, endPoint y: 140, distance: 6.9
click at [300, 140] on div at bounding box center [175, 49] width 292 height 239
drag, startPoint x: 341, startPoint y: 138, endPoint x: 333, endPoint y: 152, distance: 16.2
click at [341, 138] on div "Rediģēt fotoattēlu [PERSON_NAME] vēlamo fotogrāfijas daļu, apgriez attēlu un/va…" at bounding box center [260, 27] width 462 height 284
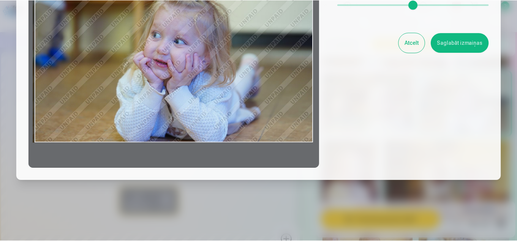
scroll to position [67, 0]
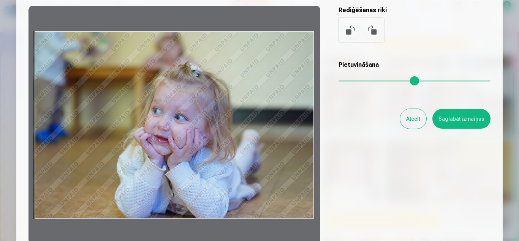
click at [476, 121] on button "Saglabāt izmaiņas" at bounding box center [462, 119] width 58 height 20
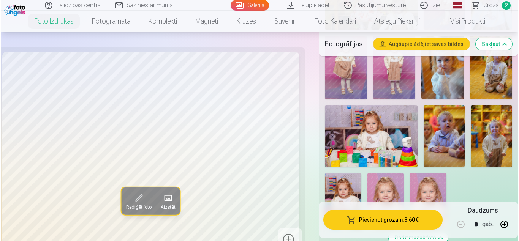
scroll to position [874, 0]
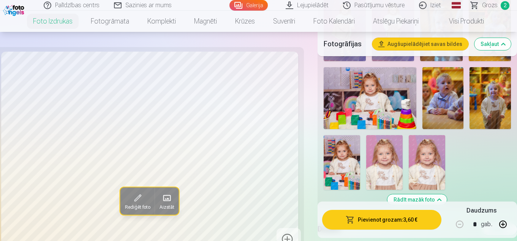
click at [400, 220] on button "Pievienot grozam : 3,60 €" at bounding box center [381, 220] width 119 height 20
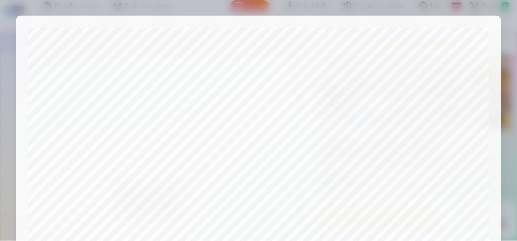
scroll to position [306, 0]
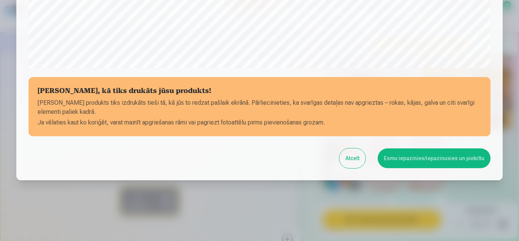
click at [403, 160] on button "Esmu iepazinies/iepazinusies un piekrītu" at bounding box center [434, 159] width 113 height 20
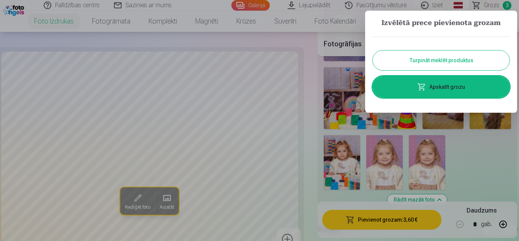
click at [441, 87] on link "Apskatīt grozu" at bounding box center [441, 86] width 137 height 21
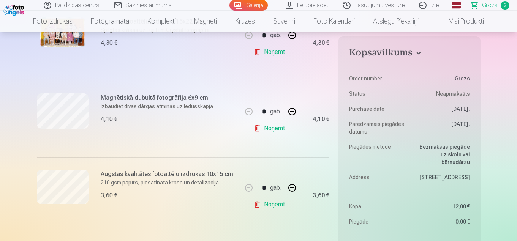
scroll to position [228, 0]
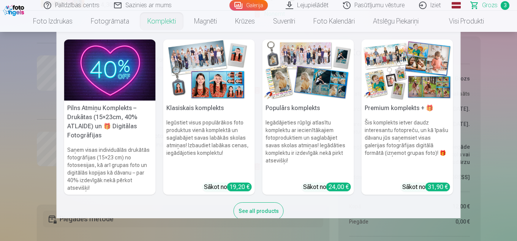
click at [159, 21] on link "Komplekti" at bounding box center [161, 21] width 47 height 21
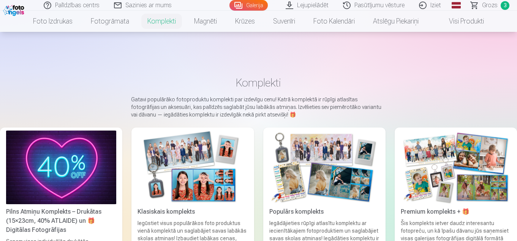
scroll to position [76, 0]
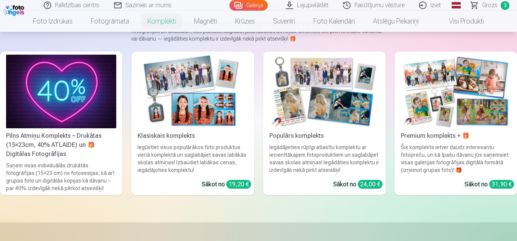
click at [193, 137] on div "Klasiskais komplekts" at bounding box center [193, 136] width 116 height 9
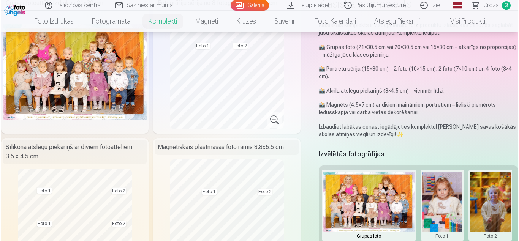
scroll to position [152, 0]
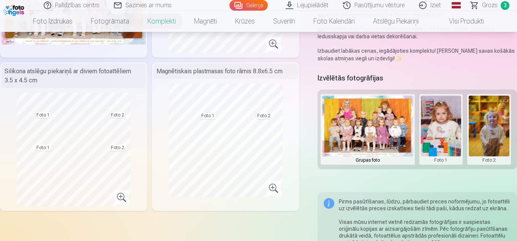
click at [488, 146] on button at bounding box center [489, 130] width 41 height 68
click at [488, 130] on button "Nomainiet foto" at bounding box center [485, 129] width 62 height 21
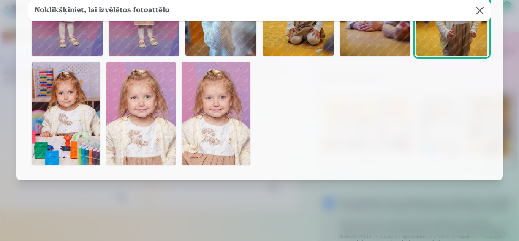
scroll to position [37, 0]
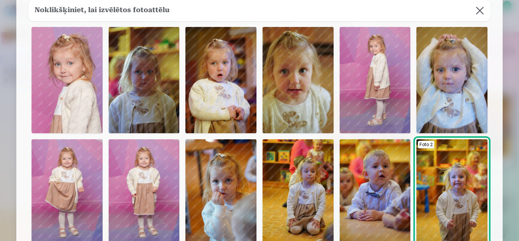
click at [483, 12] on button at bounding box center [479, 10] width 21 height 21
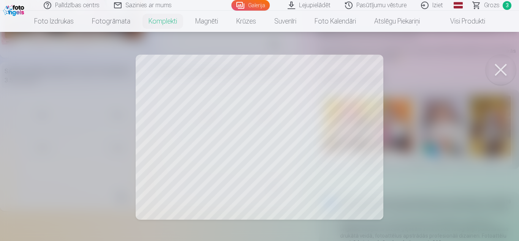
click at [367, 210] on div at bounding box center [259, 120] width 519 height 241
click at [493, 67] on button at bounding box center [501, 70] width 30 height 30
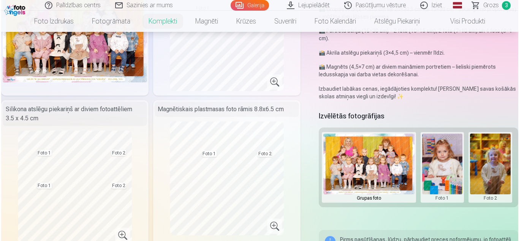
scroll to position [152, 0]
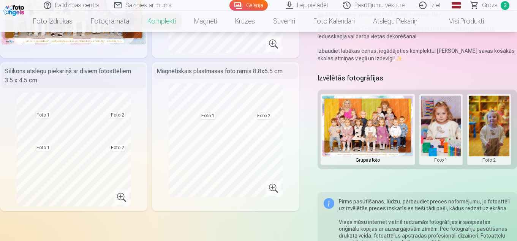
click at [447, 129] on button at bounding box center [441, 130] width 41 height 68
click at [373, 133] on div at bounding box center [258, 120] width 517 height 241
click at [438, 136] on button at bounding box center [441, 130] width 41 height 68
click at [440, 133] on button "Nomainiet foto" at bounding box center [442, 129] width 62 height 21
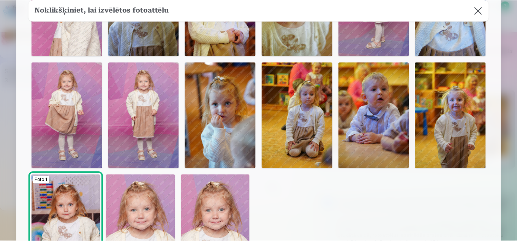
scroll to position [38, 0]
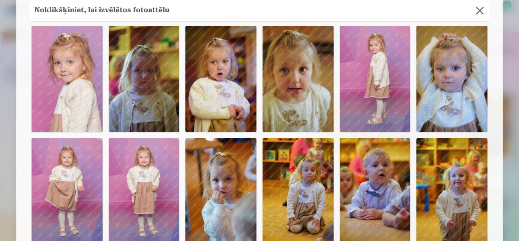
click at [73, 80] on img at bounding box center [67, 79] width 71 height 106
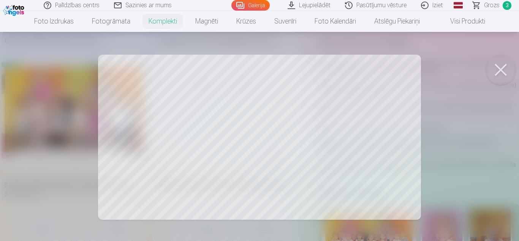
click at [503, 69] on button at bounding box center [501, 70] width 30 height 30
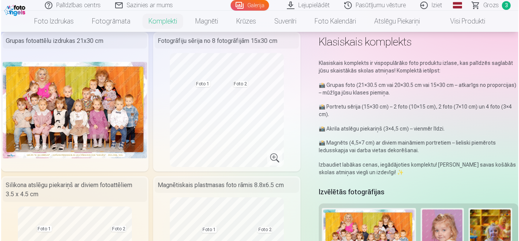
scroll to position [114, 0]
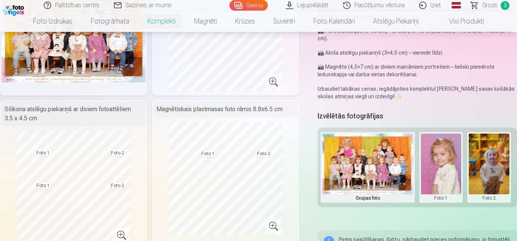
click at [432, 170] on button at bounding box center [441, 168] width 41 height 68
click at [437, 167] on button "Nomainiet foto" at bounding box center [442, 167] width 62 height 21
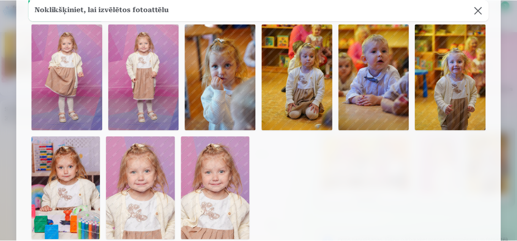
scroll to position [227, 0]
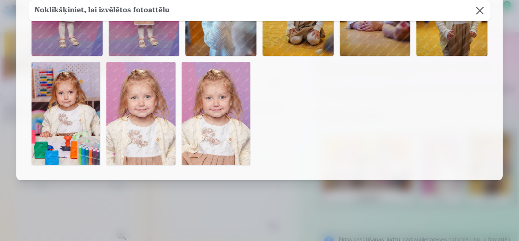
click at [67, 97] on img at bounding box center [66, 113] width 69 height 103
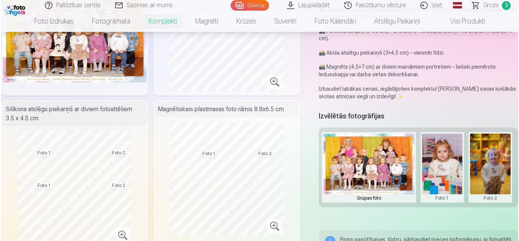
scroll to position [76, 0]
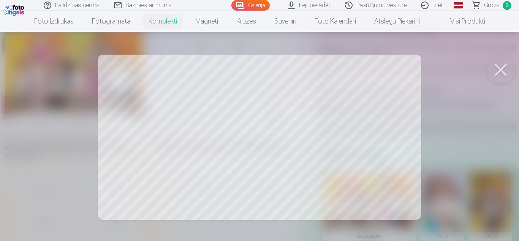
click at [246, 6] on link "Galerija" at bounding box center [251, 5] width 38 height 11
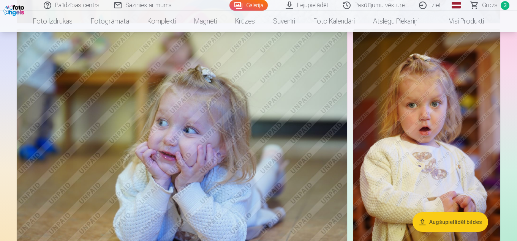
scroll to position [874, 0]
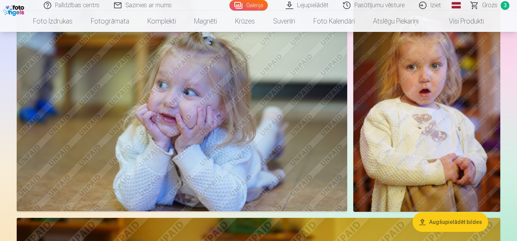
click at [395, 129] on img at bounding box center [427, 101] width 147 height 220
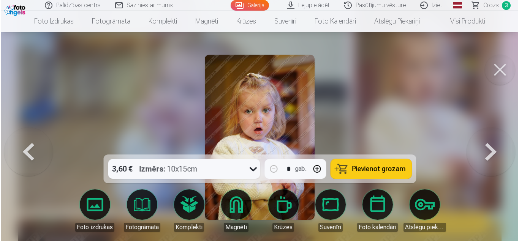
scroll to position [877, 0]
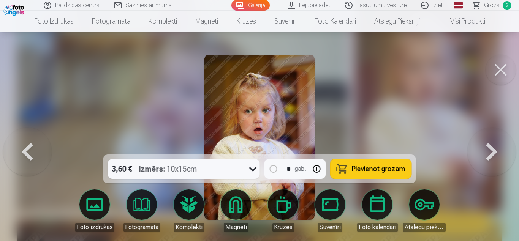
click at [389, 173] on span "Pievienot grozam" at bounding box center [379, 169] width 54 height 7
click at [485, 6] on span "Grozs" at bounding box center [492, 5] width 16 height 9
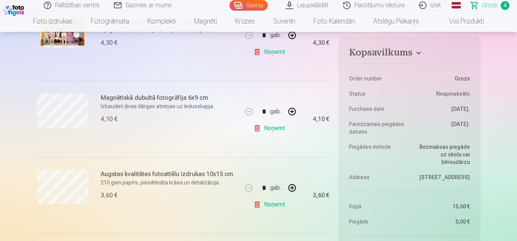
scroll to position [114, 0]
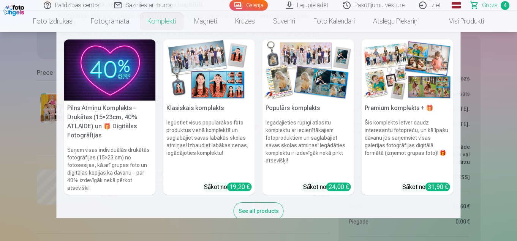
click at [160, 19] on link "Komplekti" at bounding box center [161, 21] width 47 height 21
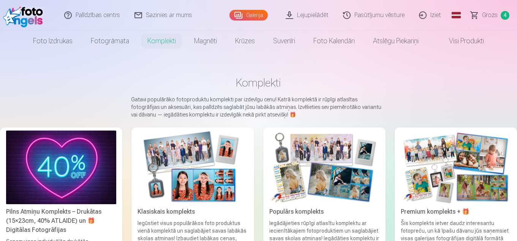
click at [186, 170] on img at bounding box center [193, 168] width 110 height 74
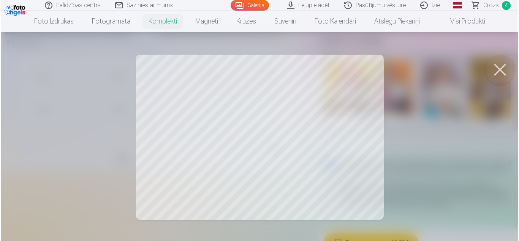
scroll to position [182, 0]
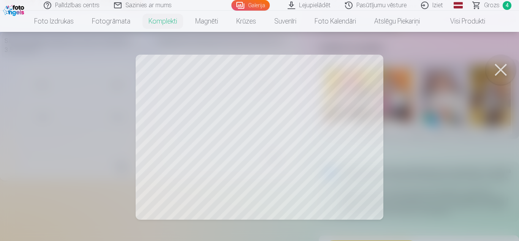
click at [501, 69] on button at bounding box center [501, 70] width 30 height 30
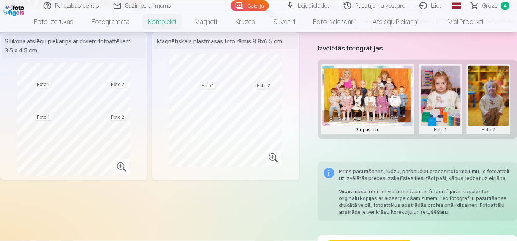
scroll to position [190, 0]
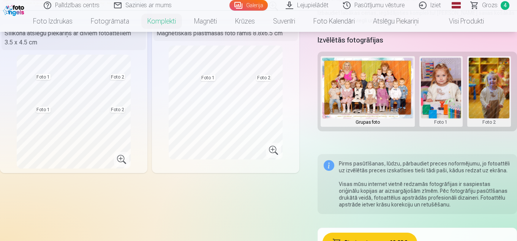
click at [441, 95] on button at bounding box center [441, 92] width 41 height 68
click at [442, 91] on button "Nomainiet foto" at bounding box center [442, 91] width 62 height 21
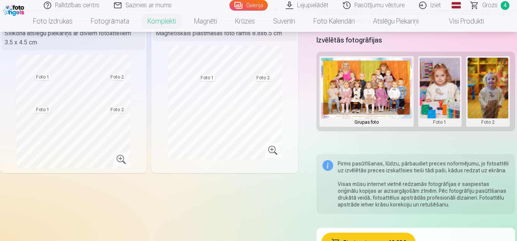
scroll to position [182, 0]
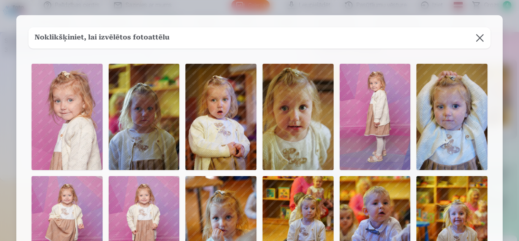
drag, startPoint x: 480, startPoint y: 34, endPoint x: 300, endPoint y: 54, distance: 181.6
click at [480, 35] on button at bounding box center [479, 37] width 21 height 21
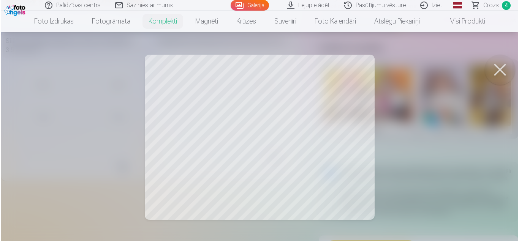
scroll to position [175, 0]
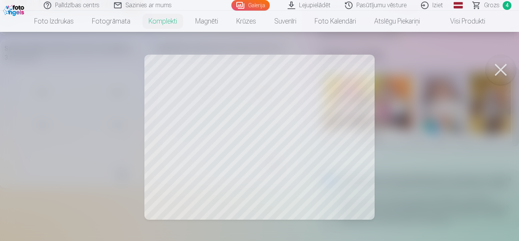
click at [500, 70] on button at bounding box center [501, 70] width 30 height 30
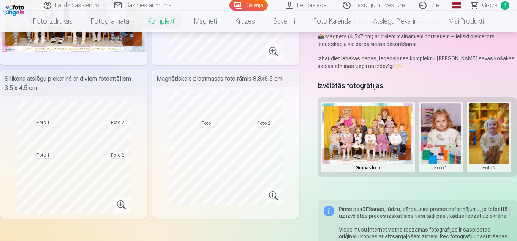
scroll to position [106, 0]
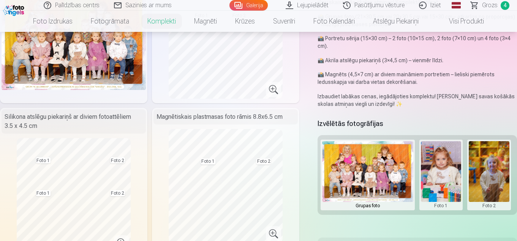
click at [492, 6] on span "Grozs" at bounding box center [490, 5] width 16 height 9
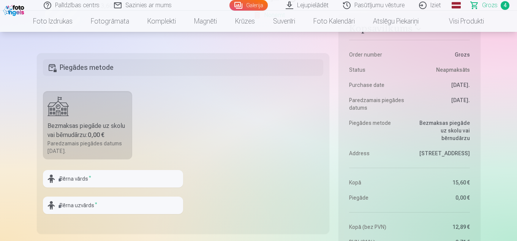
scroll to position [532, 0]
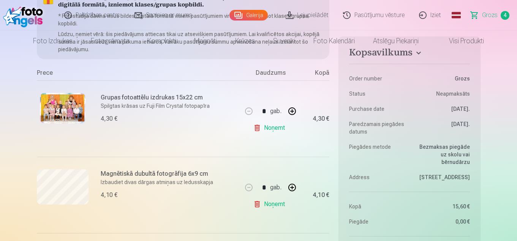
scroll to position [0, 0]
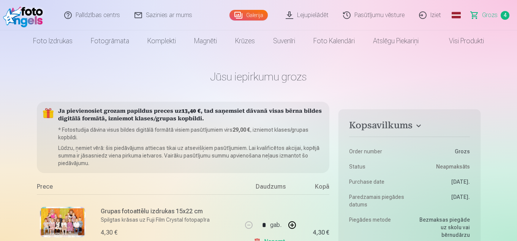
click at [243, 18] on link "Galerija" at bounding box center [249, 15] width 38 height 11
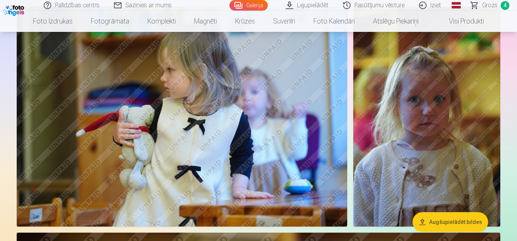
scroll to position [266, 0]
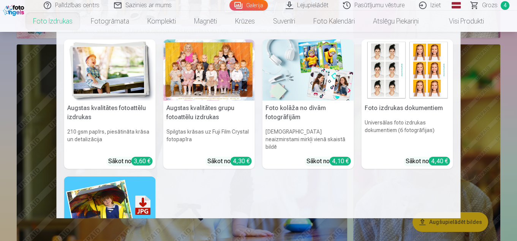
click at [62, 23] on link "Foto izdrukas" at bounding box center [53, 21] width 58 height 21
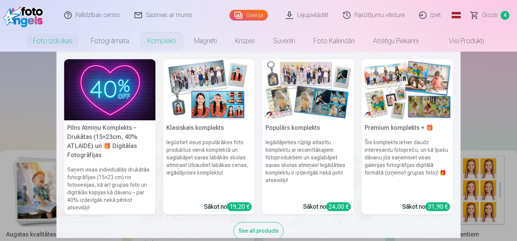
click at [214, 118] on img at bounding box center [209, 89] width 92 height 61
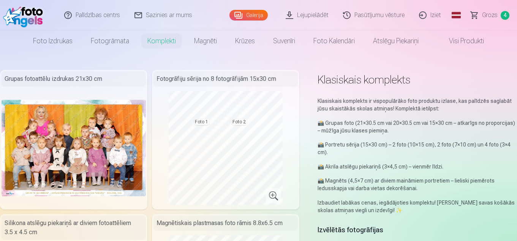
click at [257, 14] on link "Galerija" at bounding box center [249, 15] width 38 height 11
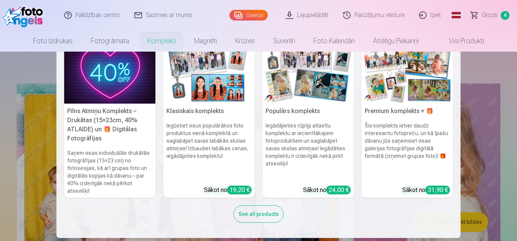
scroll to position [76, 0]
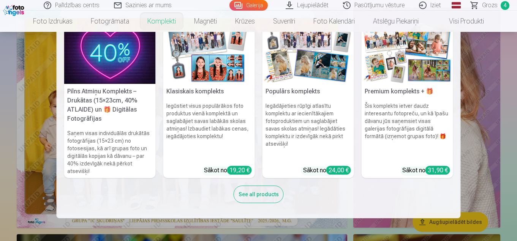
click at [259, 198] on div "See all products" at bounding box center [259, 194] width 50 height 17
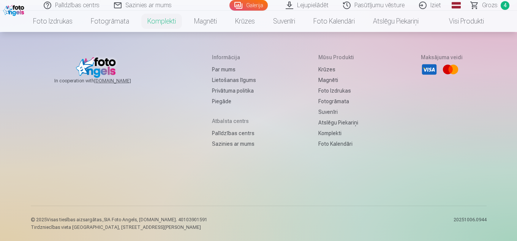
scroll to position [76, 0]
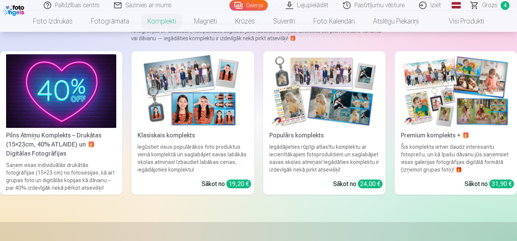
click at [219, 106] on img at bounding box center [193, 91] width 110 height 74
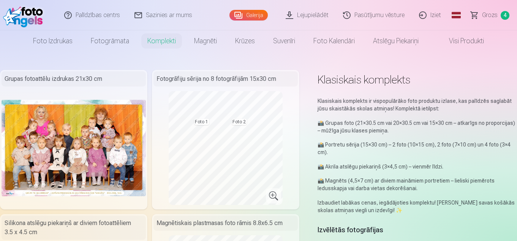
click at [105, 15] on link "Palīdzības centrs" at bounding box center [92, 15] width 70 height 30
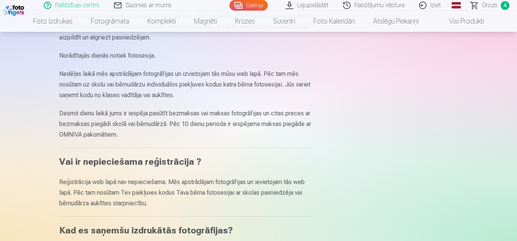
scroll to position [113, 0]
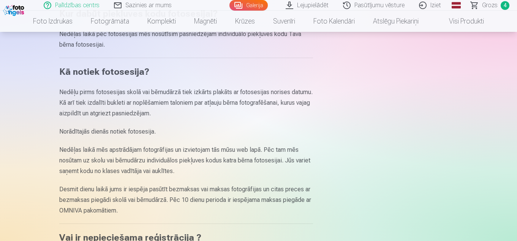
click at [371, 4] on link "Pasūtījumu vēsture" at bounding box center [374, 5] width 76 height 11
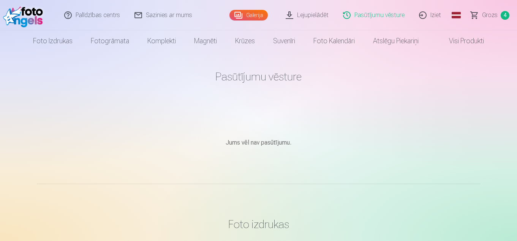
click at [494, 17] on span "Grozs" at bounding box center [490, 15] width 16 height 9
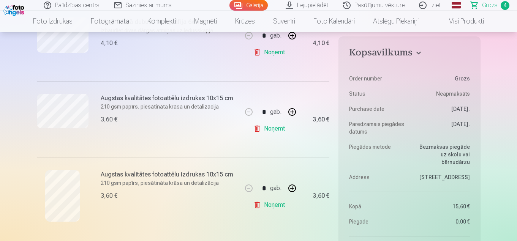
scroll to position [114, 0]
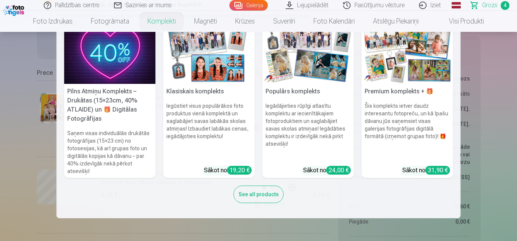
click at [204, 68] on img at bounding box center [209, 53] width 92 height 61
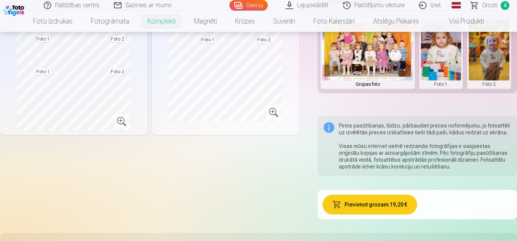
scroll to position [266, 0]
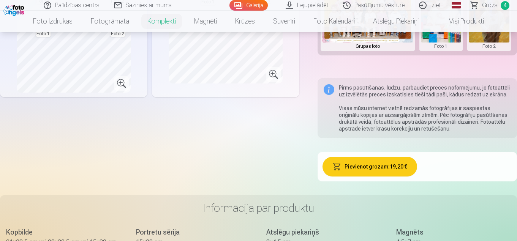
click at [373, 169] on button "Pievienot grozam : 19,20 €" at bounding box center [370, 167] width 95 height 20
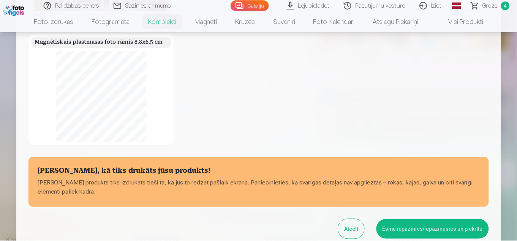
scroll to position [195, 0]
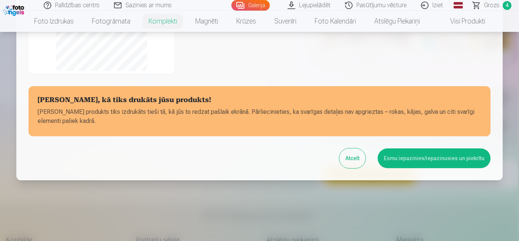
click at [397, 163] on button "Esmu iepazinies/iepazinusies un piekrītu" at bounding box center [434, 159] width 113 height 20
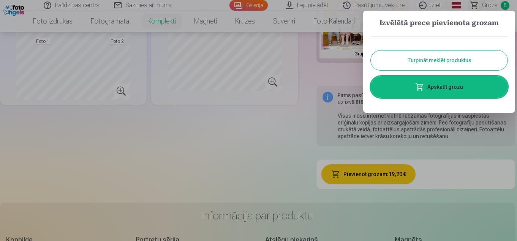
scroll to position [251, 0]
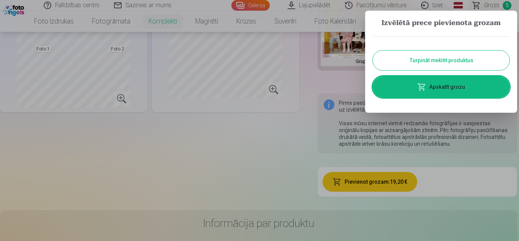
click at [420, 87] on span at bounding box center [421, 86] width 9 height 9
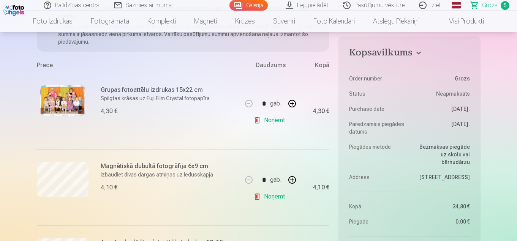
scroll to position [38, 0]
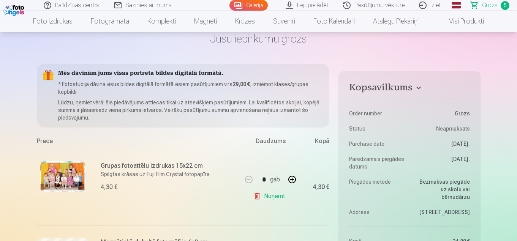
click at [266, 196] on link "Noņemt" at bounding box center [271, 196] width 35 height 15
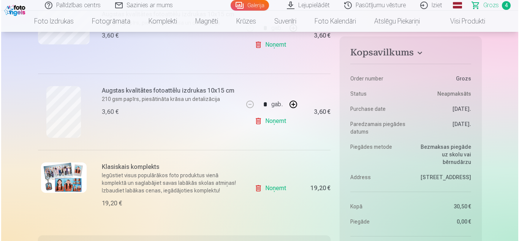
scroll to position [304, 0]
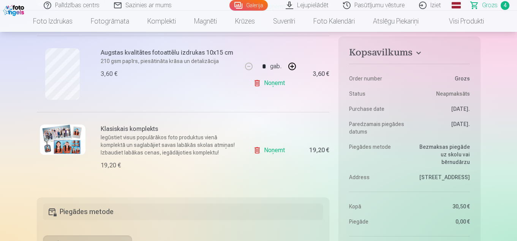
click at [79, 143] on img at bounding box center [63, 140] width 46 height 30
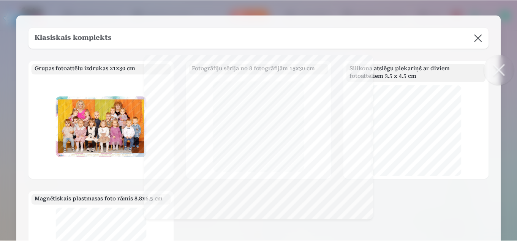
scroll to position [0, 0]
click at [480, 39] on button at bounding box center [479, 37] width 21 height 21
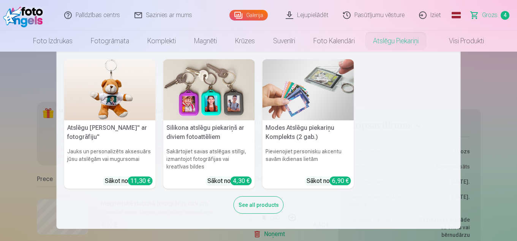
click at [218, 127] on h5 "Silikona atslēgu piekariņš ar diviem fotoattēliem" at bounding box center [209, 133] width 92 height 24
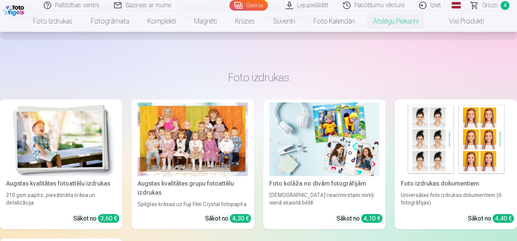
scroll to position [1178, 0]
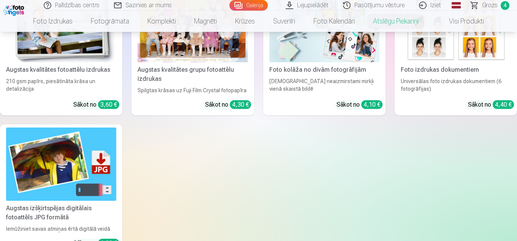
click at [314, 62] on img at bounding box center [325, 26] width 110 height 74
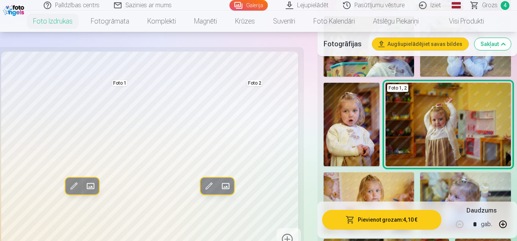
scroll to position [304, 0]
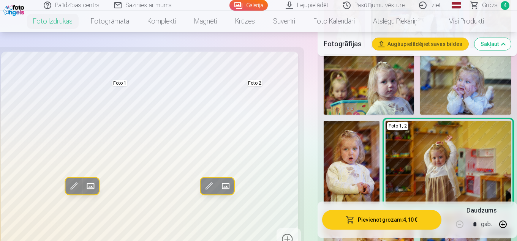
click at [344, 144] on img at bounding box center [352, 163] width 56 height 84
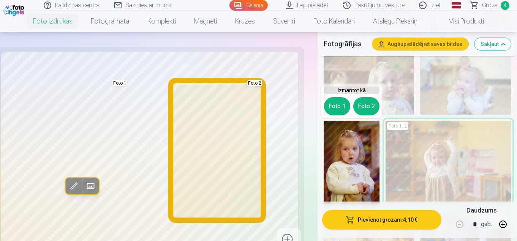
click at [358, 110] on button "Foto 2" at bounding box center [367, 106] width 26 height 18
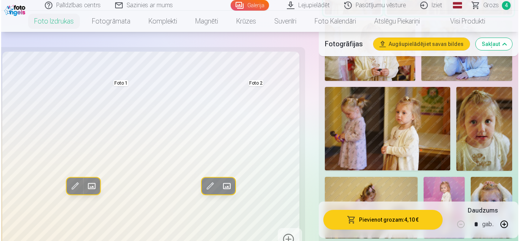
scroll to position [532, 0]
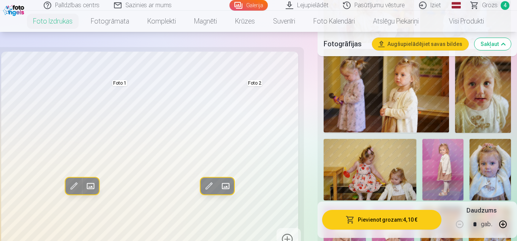
click at [407, 122] on img at bounding box center [386, 91] width 125 height 84
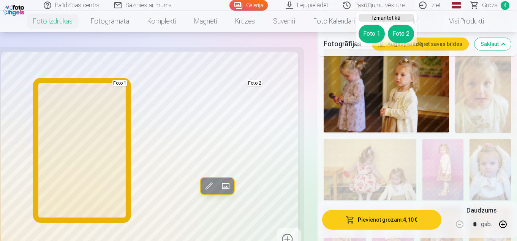
drag, startPoint x: 367, startPoint y: 35, endPoint x: 300, endPoint y: 109, distance: 100.1
click at [367, 35] on button "Foto 1" at bounding box center [372, 34] width 26 height 18
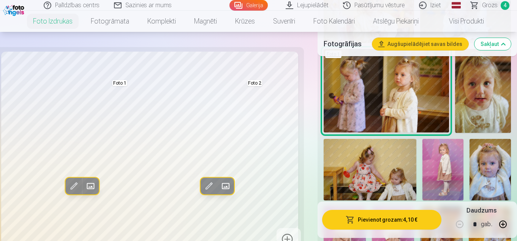
click at [71, 186] on span at bounding box center [74, 186] width 12 height 12
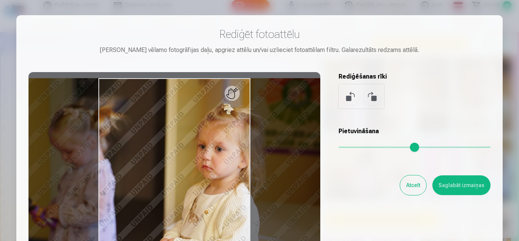
scroll to position [76, 0]
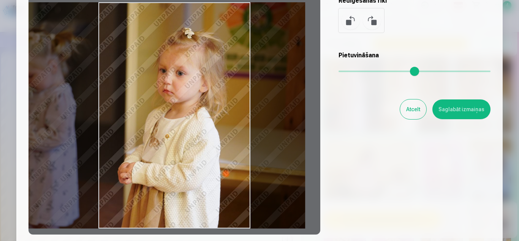
drag, startPoint x: 176, startPoint y: 187, endPoint x: 136, endPoint y: 194, distance: 39.8
click at [136, 194] on div at bounding box center [175, 115] width 292 height 239
click at [512, 32] on div at bounding box center [259, 120] width 519 height 241
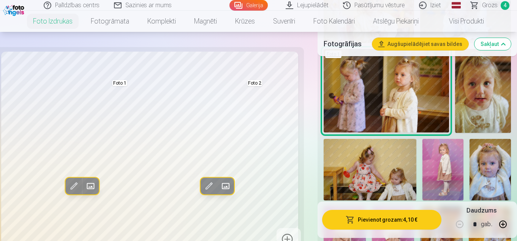
click at [77, 190] on span at bounding box center [74, 186] width 12 height 12
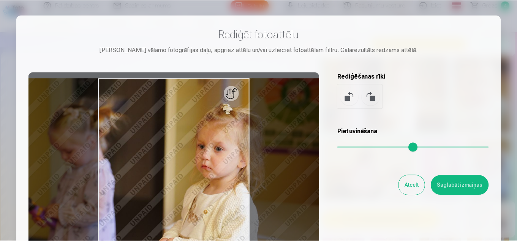
scroll to position [38, 0]
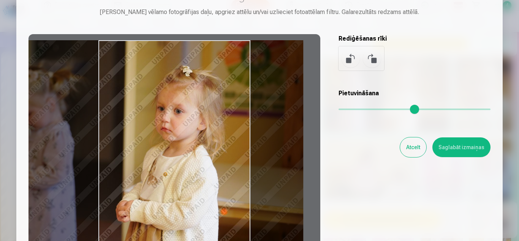
drag, startPoint x: 217, startPoint y: 183, endPoint x: 176, endPoint y: 190, distance: 41.2
click at [176, 190] on div at bounding box center [175, 153] width 292 height 239
click at [476, 156] on button "Saglabāt izmaiņas" at bounding box center [462, 148] width 58 height 20
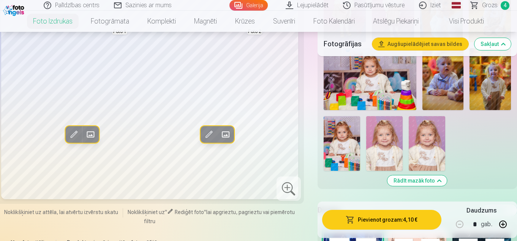
scroll to position [798, 0]
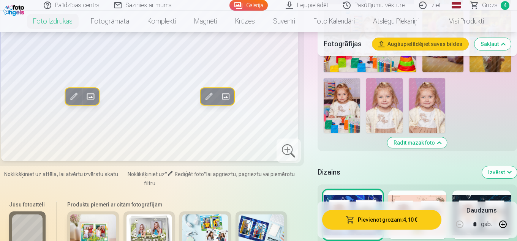
click at [427, 125] on img at bounding box center [427, 105] width 36 height 55
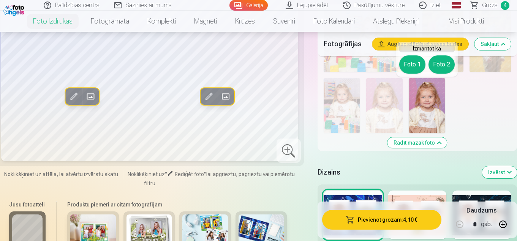
scroll to position [760, 0]
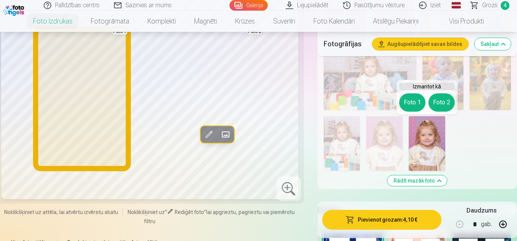
drag, startPoint x: 412, startPoint y: 103, endPoint x: 409, endPoint y: 130, distance: 27.9
click at [412, 102] on button "Foto 1" at bounding box center [413, 103] width 26 height 18
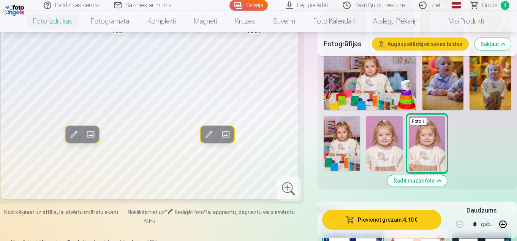
click at [388, 125] on img at bounding box center [384, 143] width 36 height 55
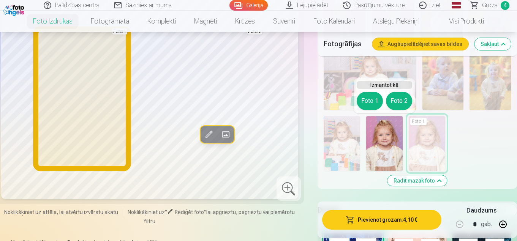
click at [368, 105] on button "Foto 1" at bounding box center [370, 101] width 26 height 18
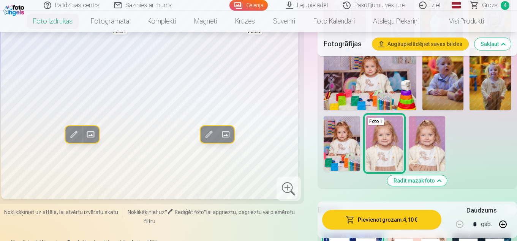
click at [423, 129] on img at bounding box center [427, 143] width 36 height 55
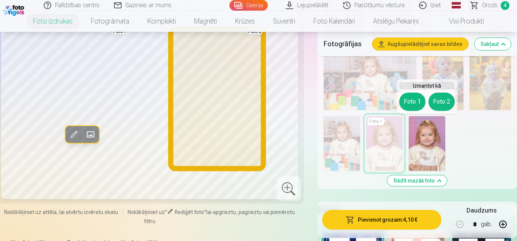
click at [443, 102] on button "Foto 2" at bounding box center [442, 102] width 26 height 18
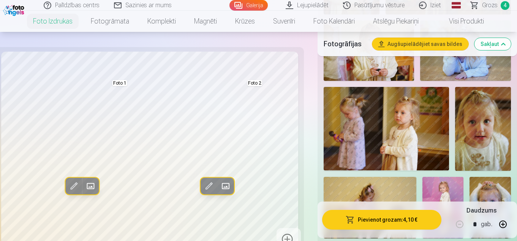
scroll to position [418, 0]
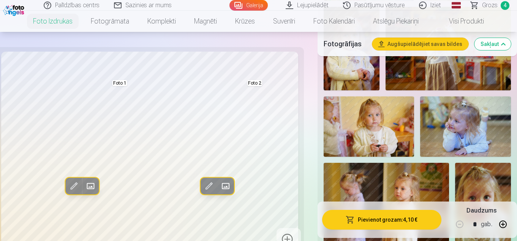
click at [310, 73] on div "Rediģēt foto Aizstāt Foto 1 Rediģēt foto Aizstāt Foto 2 Noklikšķiniet uz attēla…" at bounding box center [258, 192] width 517 height 1080
click at [502, 45] on button "Sakļaut" at bounding box center [493, 44] width 36 height 12
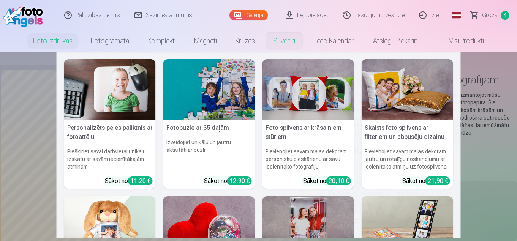
scroll to position [253, 0]
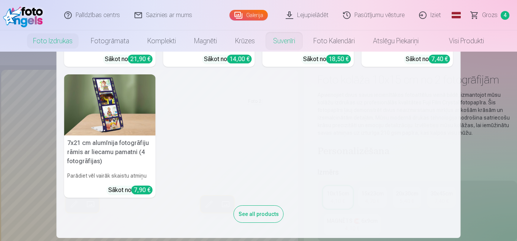
click at [266, 214] on div "See all products" at bounding box center [259, 214] width 50 height 17
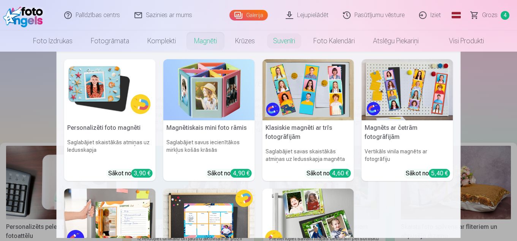
click at [32, 121] on nav "Personalizēti foto magnēti Saglabājiet skaistākās atmiņas uz ledusskapja Sākot …" at bounding box center [258, 145] width 517 height 187
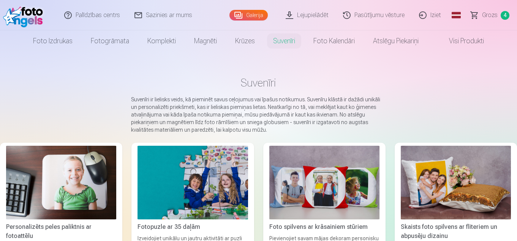
click at [500, 15] on link "Grozs 4" at bounding box center [490, 15] width 53 height 30
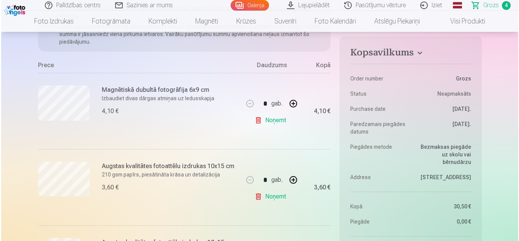
scroll to position [266, 0]
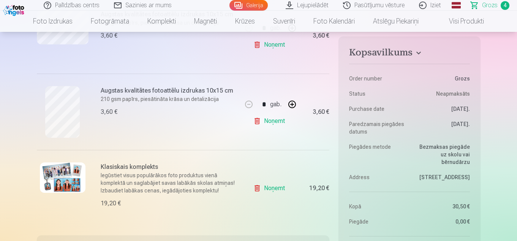
click at [73, 185] on img at bounding box center [63, 178] width 46 height 30
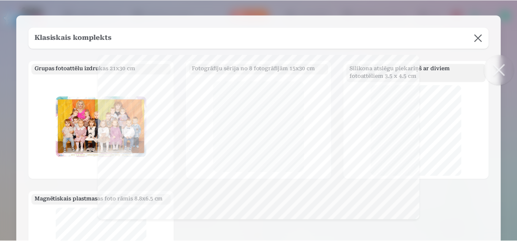
scroll to position [0, 0]
click at [481, 39] on button at bounding box center [479, 37] width 21 height 21
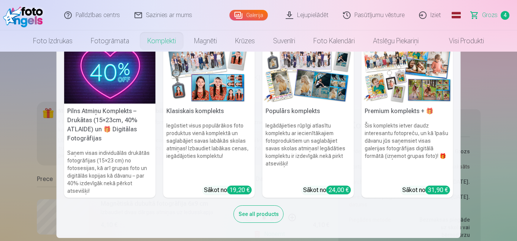
click at [152, 43] on link "Komplekti" at bounding box center [161, 40] width 47 height 21
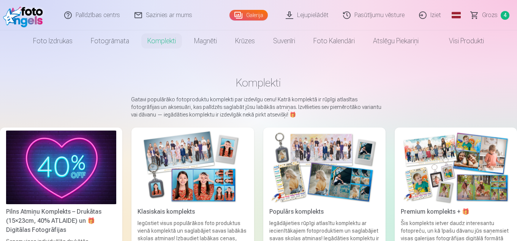
click at [189, 161] on img at bounding box center [193, 168] width 110 height 74
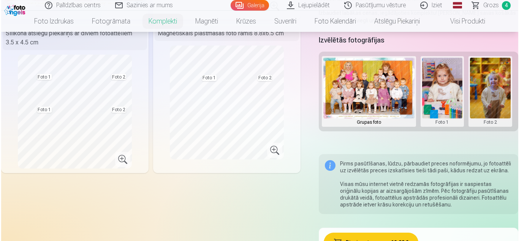
scroll to position [152, 0]
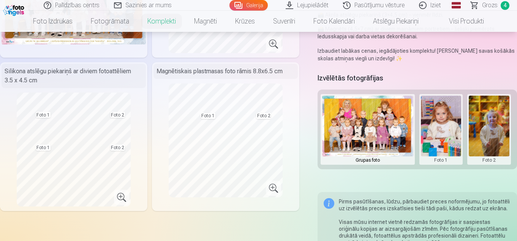
click at [440, 121] on button at bounding box center [441, 130] width 41 height 68
click at [434, 128] on button "Nomainiet foto" at bounding box center [442, 129] width 62 height 21
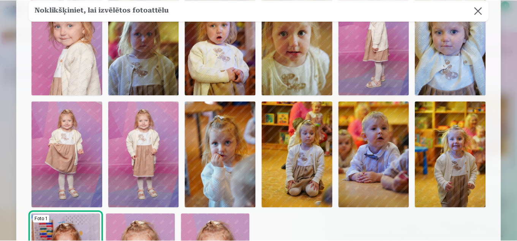
scroll to position [37, 0]
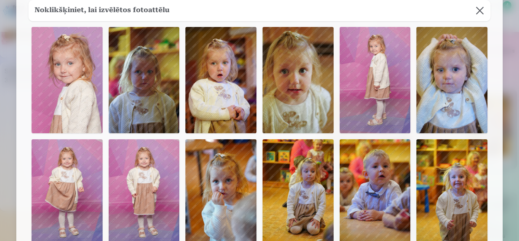
click at [374, 116] on img at bounding box center [375, 80] width 71 height 106
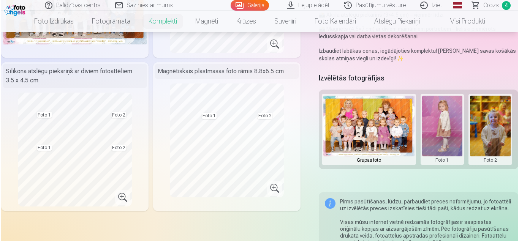
scroll to position [76, 0]
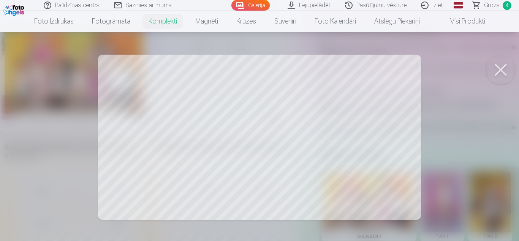
click at [498, 70] on button at bounding box center [501, 70] width 30 height 30
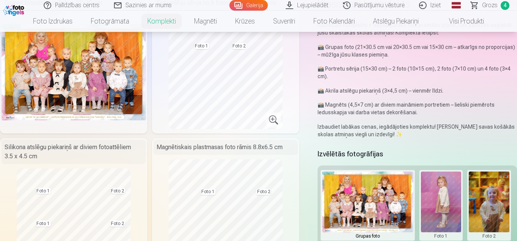
click at [423, 182] on button at bounding box center [441, 206] width 41 height 68
click at [431, 208] on button "Nomainiet foto" at bounding box center [442, 205] width 62 height 21
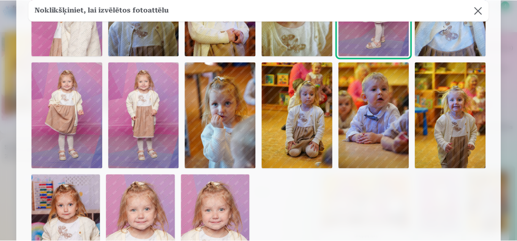
scroll to position [152, 0]
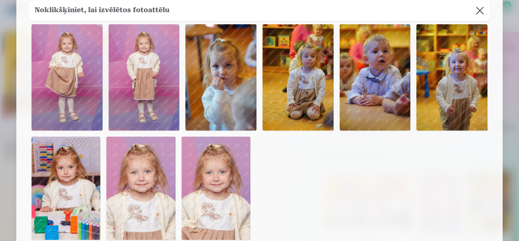
click at [205, 188] on img at bounding box center [216, 188] width 69 height 103
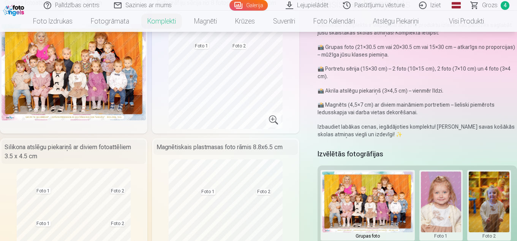
scroll to position [0, 0]
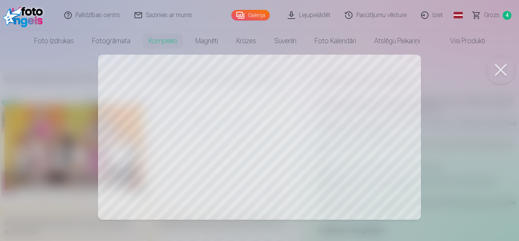
click at [502, 72] on button at bounding box center [501, 70] width 30 height 30
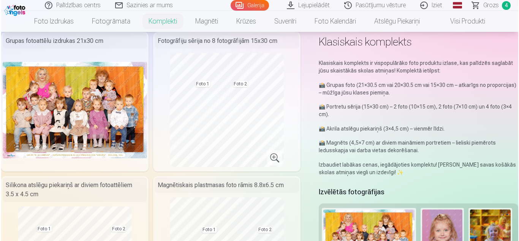
scroll to position [76, 0]
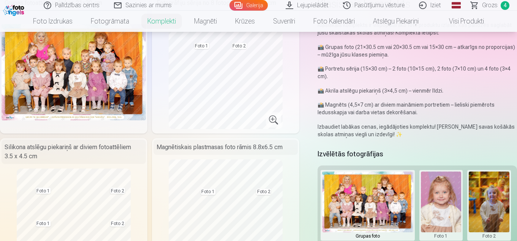
click at [450, 207] on button at bounding box center [441, 206] width 41 height 68
click at [423, 203] on button "Nomainiet foto" at bounding box center [442, 205] width 62 height 21
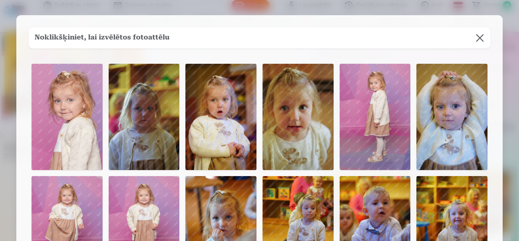
scroll to position [38, 0]
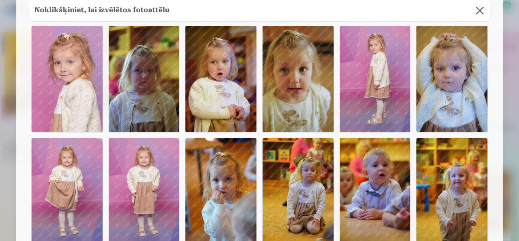
click at [78, 95] on img at bounding box center [67, 79] width 71 height 106
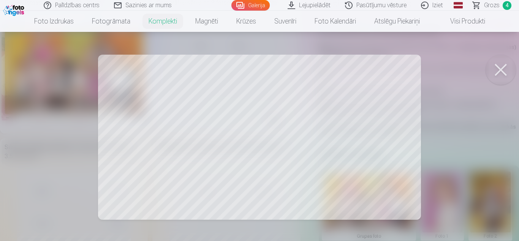
click at [503, 70] on button at bounding box center [501, 70] width 30 height 30
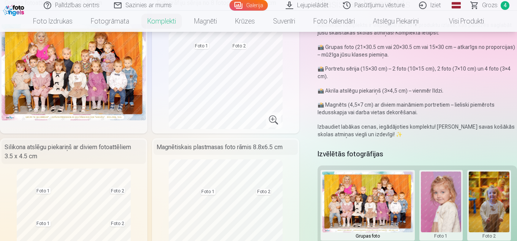
click at [61, 89] on img at bounding box center [74, 72] width 144 height 96
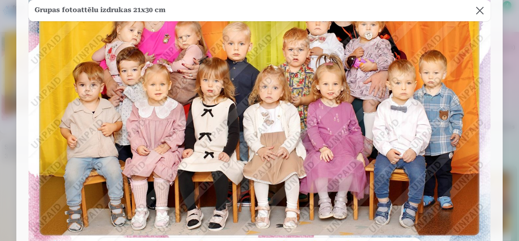
scroll to position [76, 0]
